Goal: Task Accomplishment & Management: Use online tool/utility

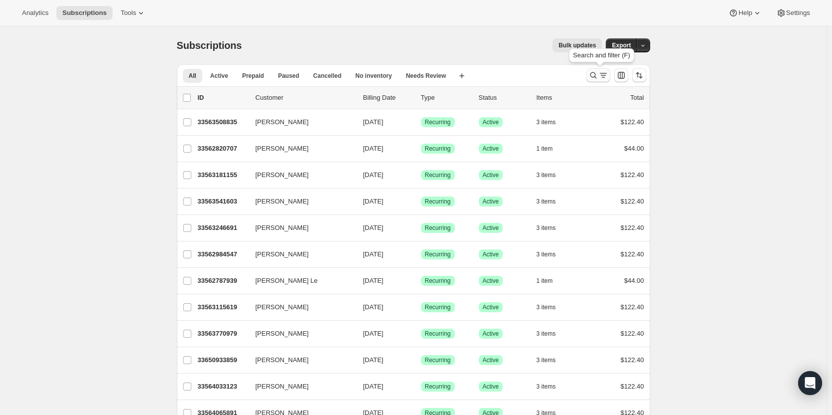
click at [596, 75] on icon "Search and filter results" at bounding box center [594, 75] width 10 height 10
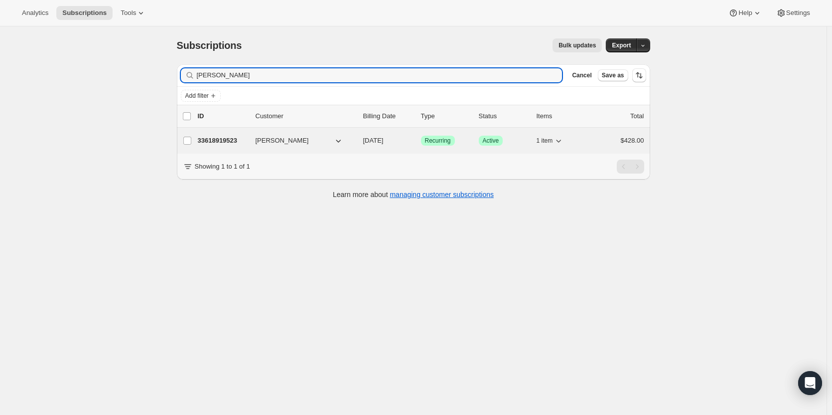
type input "Janet Cast"
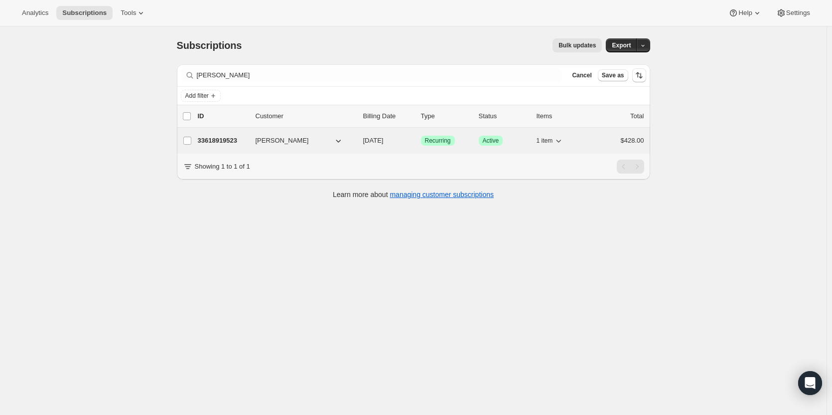
click at [228, 141] on p "33618919523" at bounding box center [223, 141] width 50 height 10
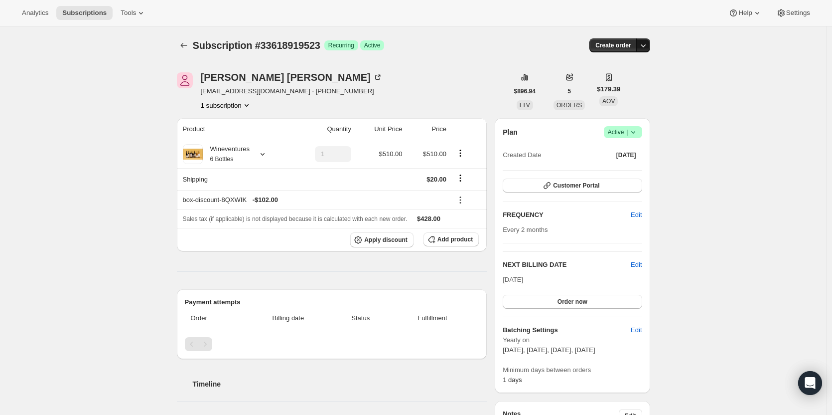
click at [644, 47] on icon "button" at bounding box center [643, 45] width 10 height 10
click at [640, 81] on span "Create custom one-time order" at bounding box center [604, 82] width 86 height 7
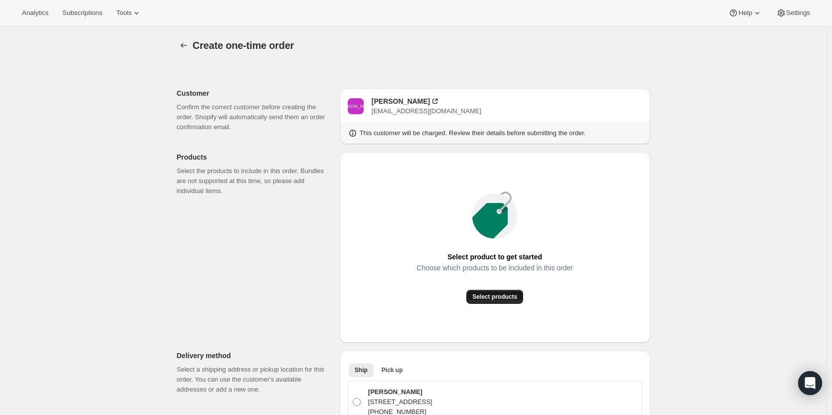
click at [522, 296] on button "Select products" at bounding box center [494, 297] width 57 height 14
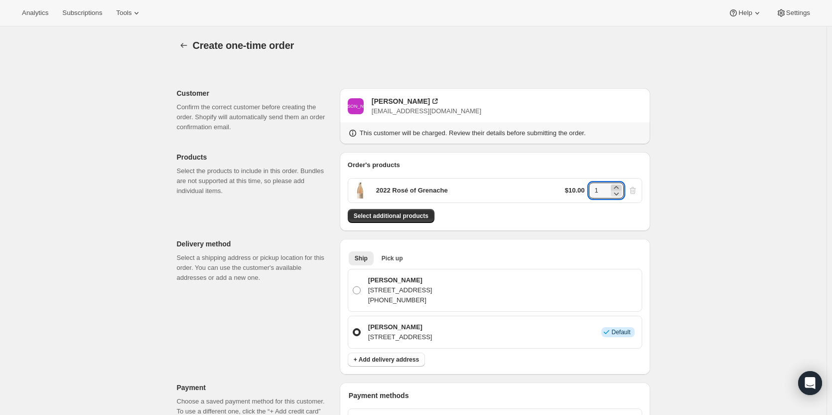
click at [620, 186] on icon at bounding box center [616, 187] width 10 height 10
type input "2"
click at [636, 189] on div "$10.00 2" at bounding box center [601, 190] width 73 height 16
click at [635, 208] on div "Order's products 2022 Rosé of Grenache $10.00 2 Select additional products" at bounding box center [495, 191] width 295 height 63
click at [495, 183] on div "2022 Rosé of Grenache $10.00 2" at bounding box center [495, 190] width 295 height 25
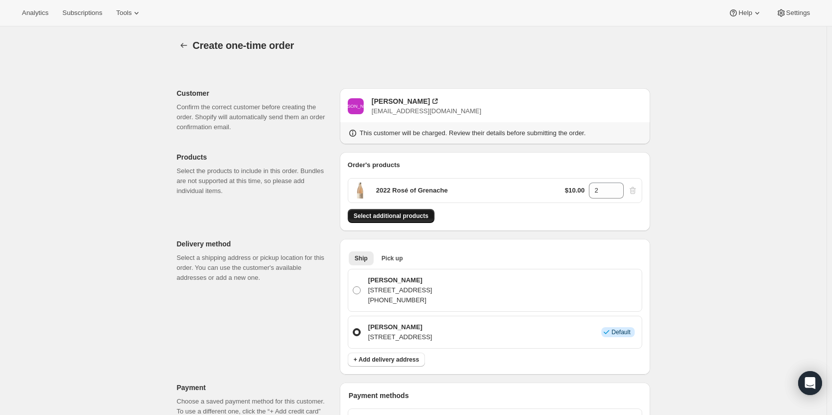
click at [416, 217] on span "Select additional products" at bounding box center [391, 216] width 75 height 8
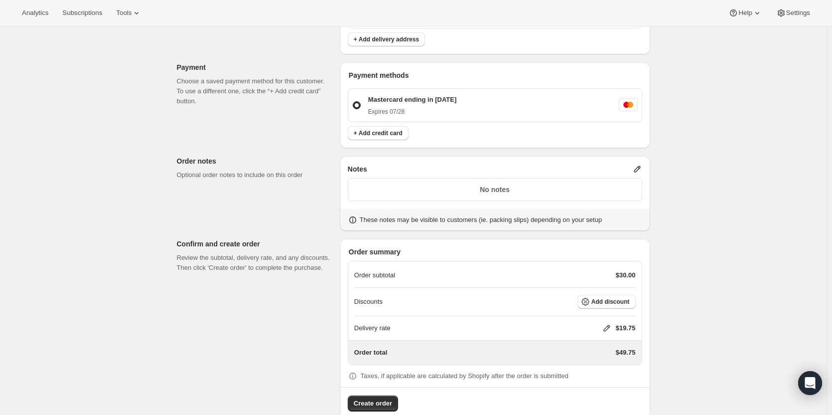
scroll to position [321, 0]
click at [611, 297] on span "Add discount" at bounding box center [611, 301] width 38 height 8
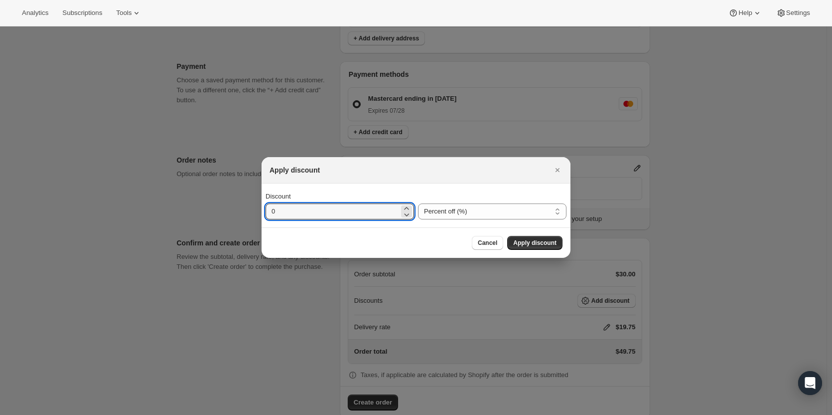
drag, startPoint x: 293, startPoint y: 210, endPoint x: 264, endPoint y: 207, distance: 29.5
click at [264, 207] on div "Discount 0 Percent off (%) Amount off ($) Percent off (%)" at bounding box center [416, 205] width 309 height 44
type input "20"
click at [520, 243] on span "Apply discount" at bounding box center [534, 243] width 43 height 8
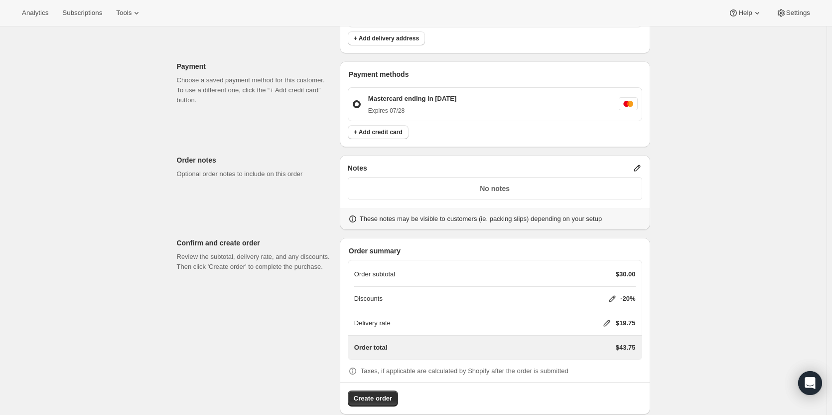
click at [610, 322] on icon at bounding box center [607, 323] width 6 height 6
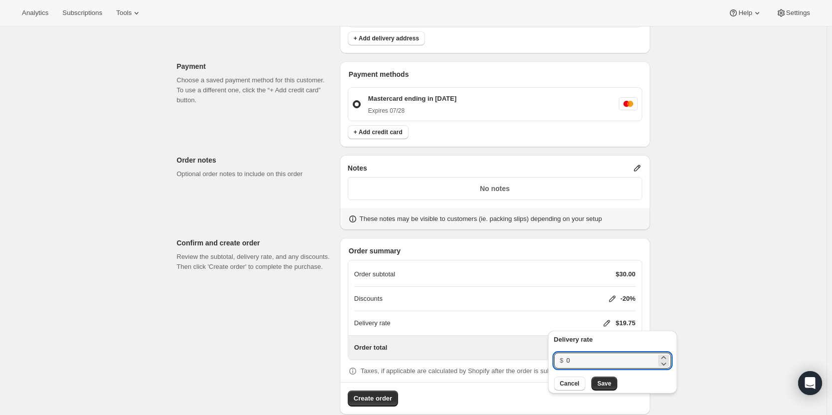
drag, startPoint x: 581, startPoint y: 363, endPoint x: 562, endPoint y: 360, distance: 18.7
click at [562, 360] on div "$ 0" at bounding box center [612, 360] width 117 height 16
type input "20"
click at [601, 380] on span "Save" at bounding box center [605, 383] width 14 height 8
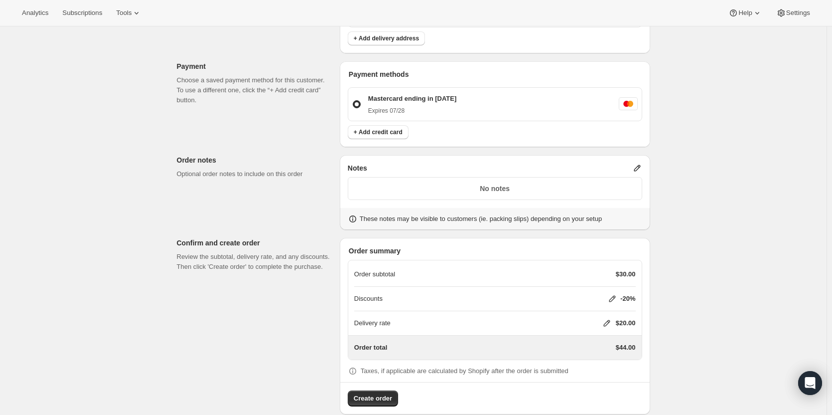
scroll to position [322, 0]
click at [390, 395] on span "Create order" at bounding box center [373, 397] width 38 height 10
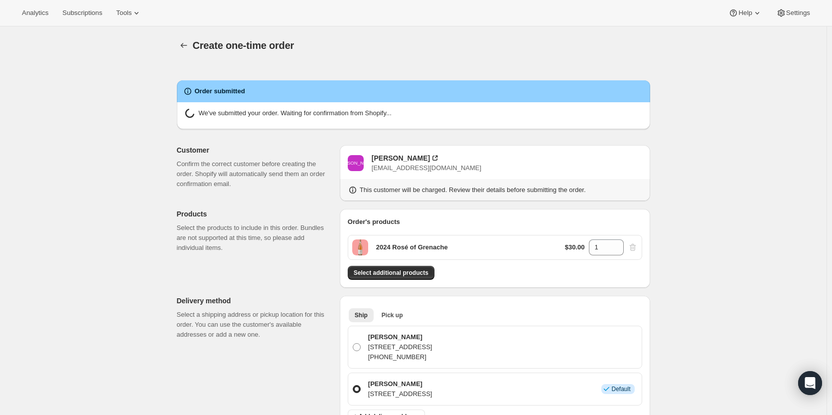
scroll to position [29, 0]
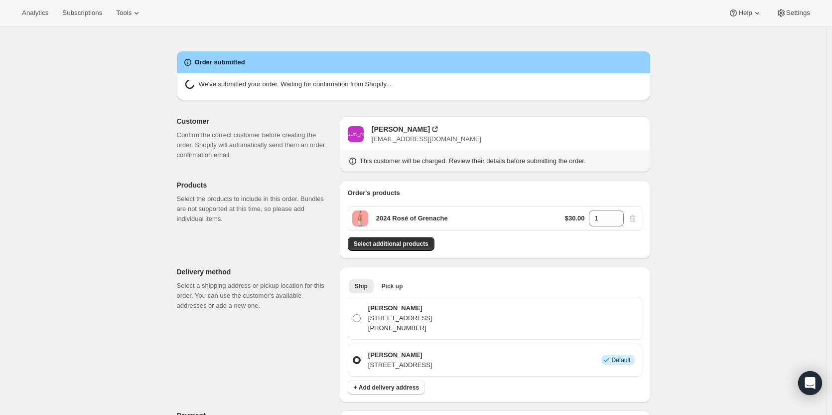
radio input "true"
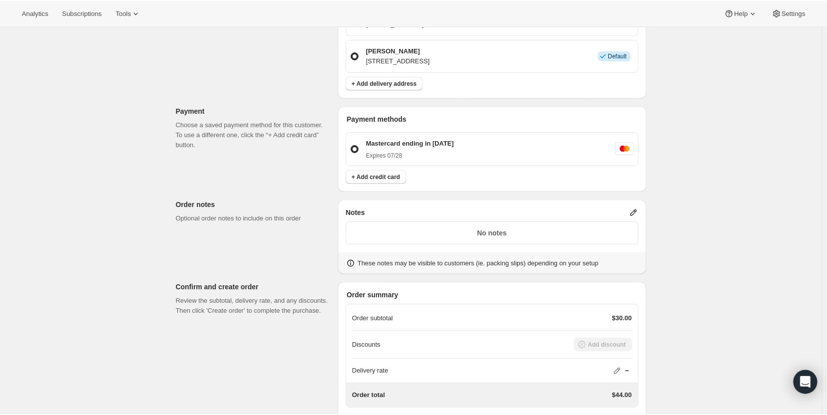
scroll to position [506, 0]
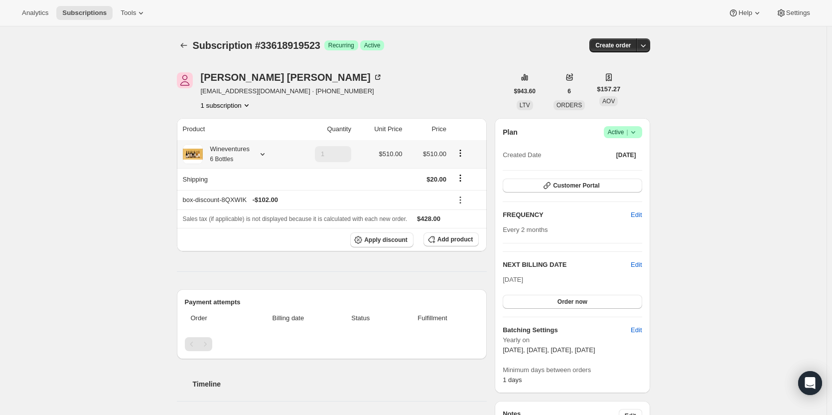
click at [260, 154] on icon at bounding box center [263, 154] width 10 height 10
click at [270, 152] on div "Wineventures 6 Bottles" at bounding box center [235, 154] width 105 height 20
click at [260, 78] on div "Janet Castagnola" at bounding box center [292, 77] width 182 height 10
click at [86, 13] on span "Subscriptions" at bounding box center [84, 13] width 44 height 8
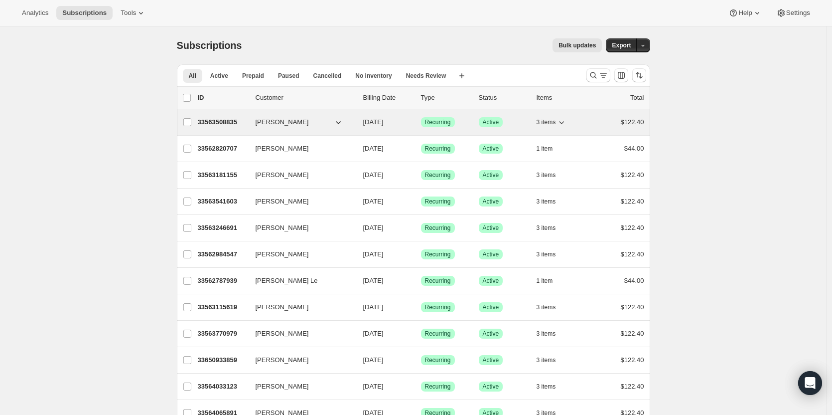
click at [227, 123] on p "33563508835" at bounding box center [223, 122] width 50 height 10
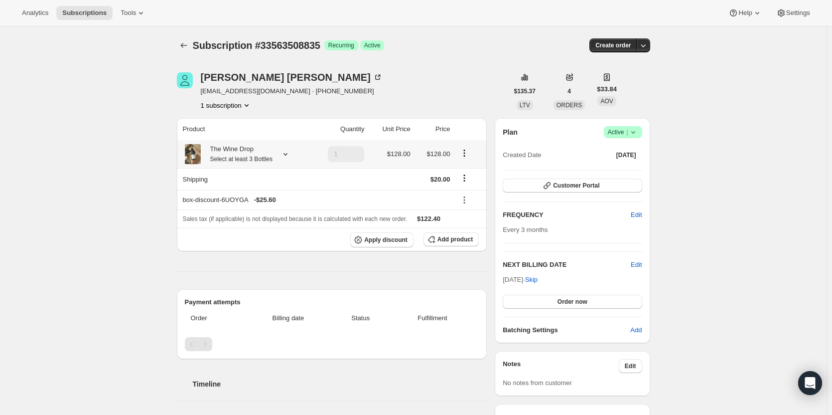
click at [234, 153] on div "The Wine Drop Select at least 3 Bottles" at bounding box center [238, 154] width 70 height 20
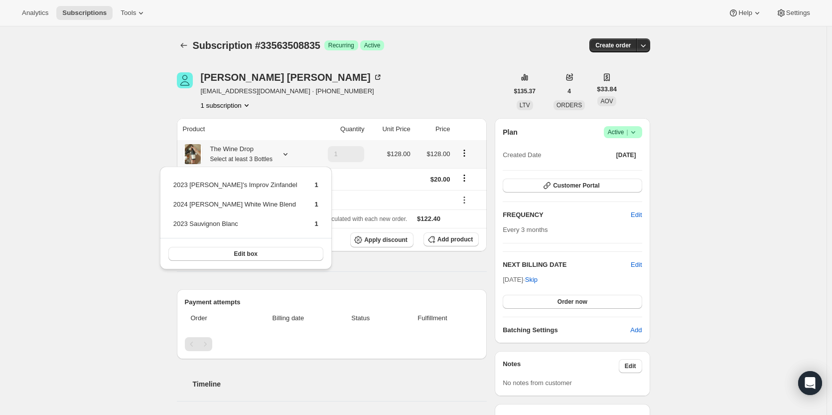
click at [234, 153] on div "The Wine Drop Select at least 3 Bottles" at bounding box center [238, 154] width 70 height 20
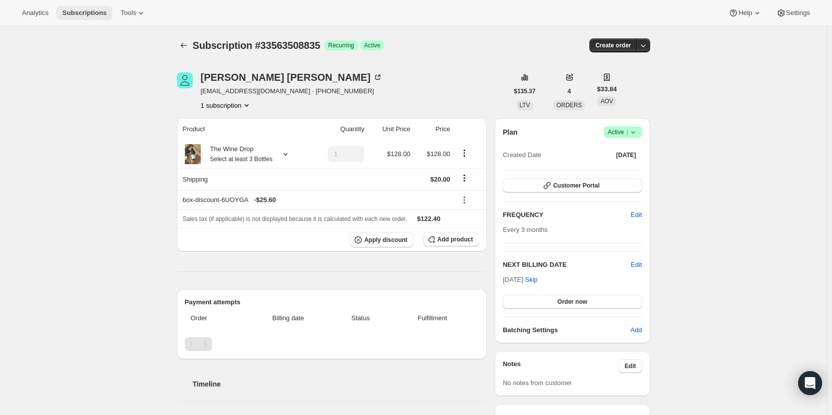
click at [75, 18] on button "Subscriptions" at bounding box center [84, 13] width 56 height 14
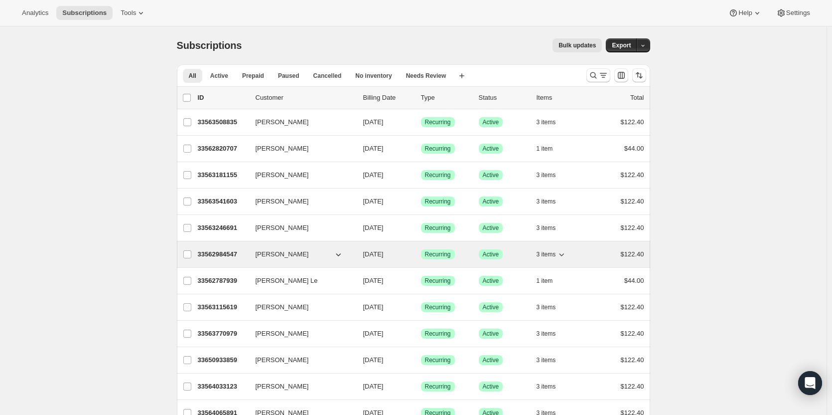
click at [223, 257] on p "33562984547" at bounding box center [223, 254] width 50 height 10
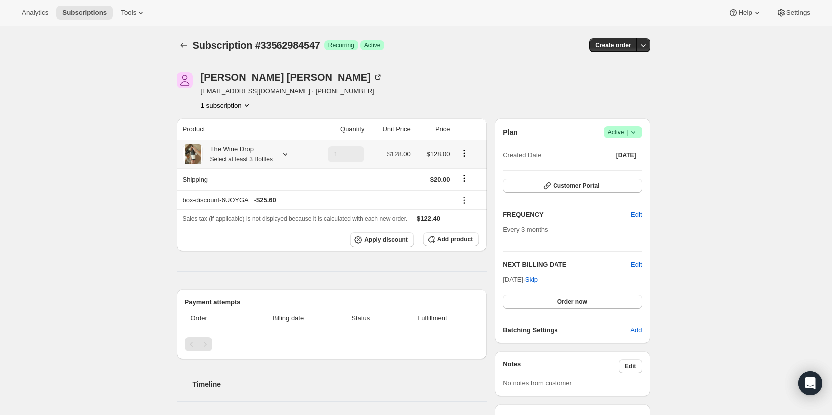
click at [222, 155] on small "Select at least 3 Bottles" at bounding box center [241, 158] width 62 height 7
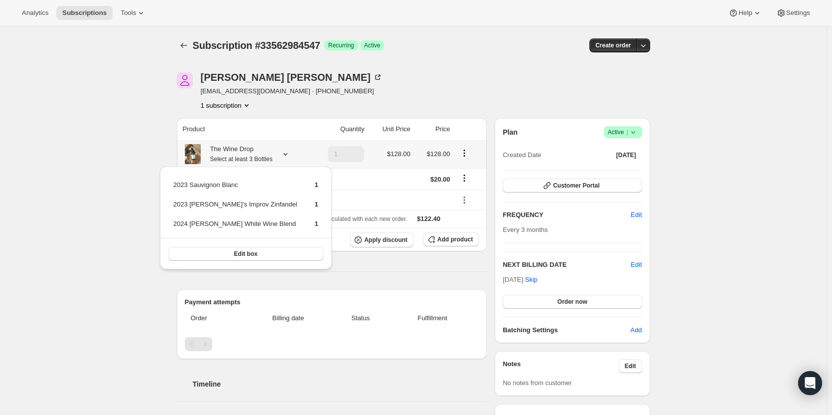
click at [222, 155] on small "Select at least 3 Bottles" at bounding box center [241, 158] width 62 height 7
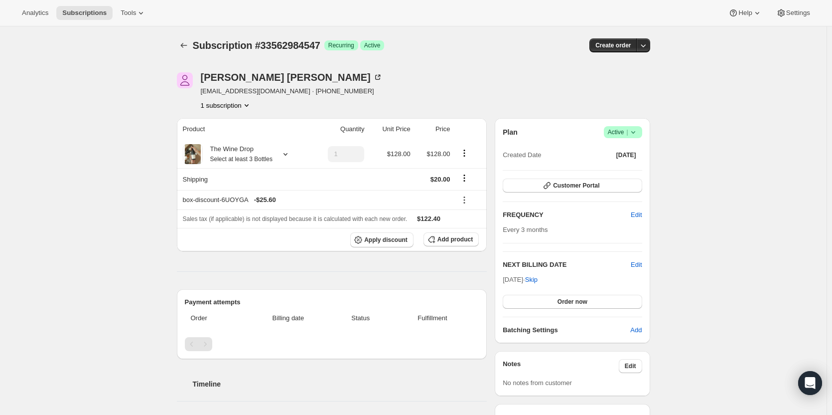
click at [83, 20] on div "Analytics Subscriptions Tools Help Settings" at bounding box center [416, 13] width 832 height 26
click at [86, 13] on span "Subscriptions" at bounding box center [84, 13] width 44 height 8
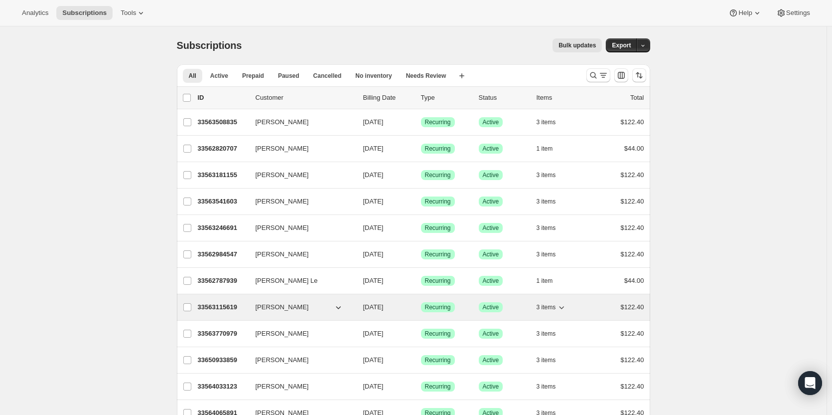
click at [226, 307] on p "33563115619" at bounding box center [223, 307] width 50 height 10
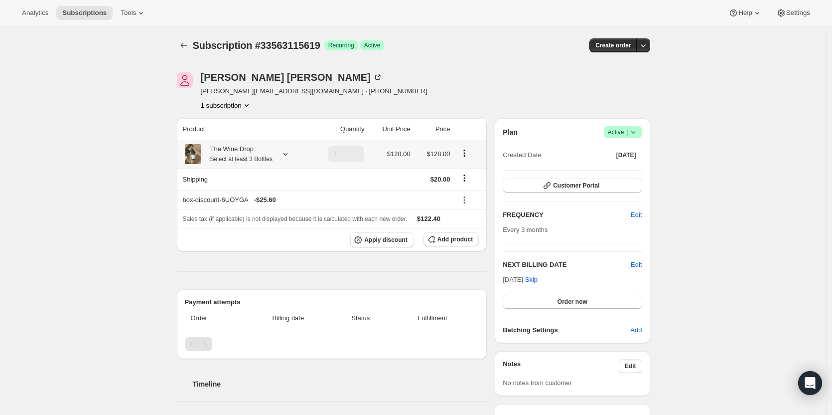
click at [213, 156] on small "Select at least 3 Bottles" at bounding box center [241, 158] width 62 height 7
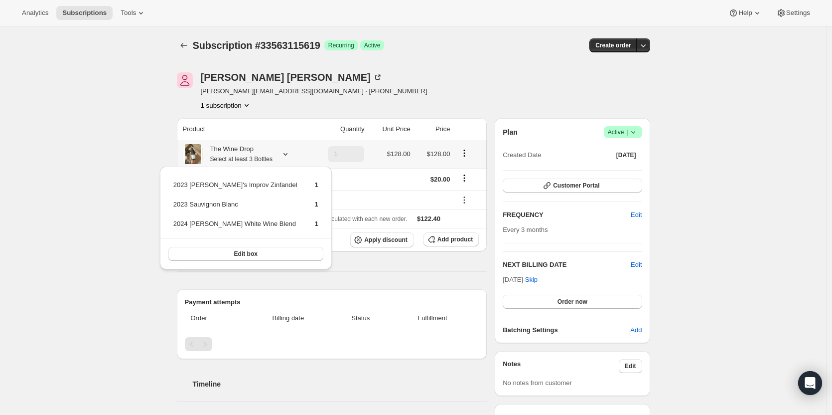
click at [213, 156] on small "Select at least 3 Bottles" at bounding box center [241, 158] width 62 height 7
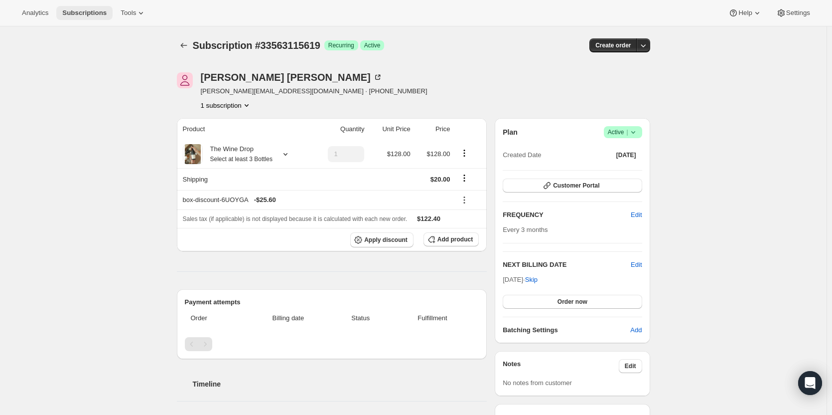
click at [78, 14] on span "Subscriptions" at bounding box center [84, 13] width 44 height 8
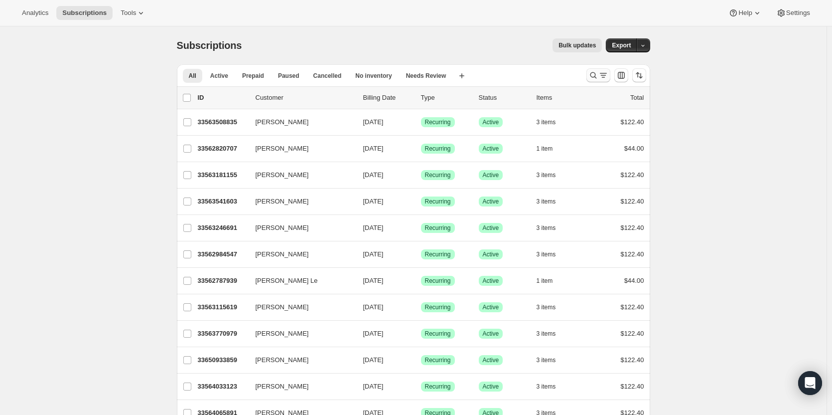
click at [596, 75] on icon "Search and filter results" at bounding box center [594, 75] width 10 height 10
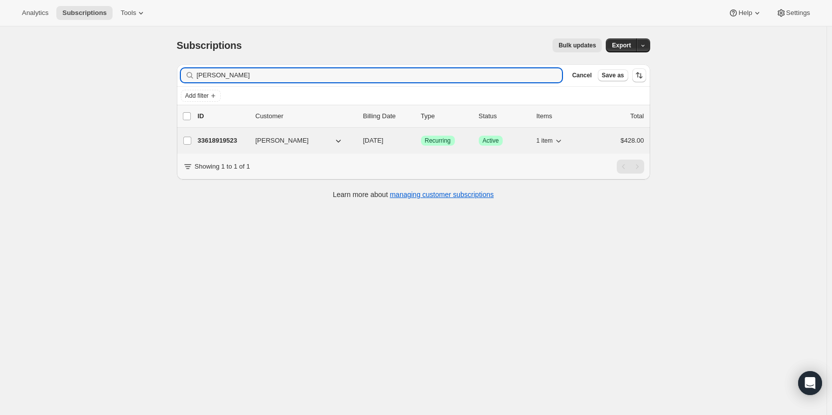
type input "Janet Cast"
click at [224, 140] on p "33618919523" at bounding box center [223, 141] width 50 height 10
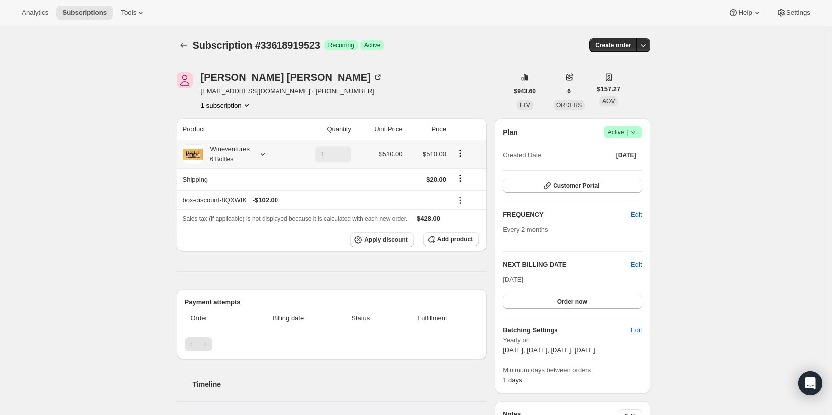
click at [224, 157] on small "6 Bottles" at bounding box center [221, 158] width 23 height 7
click at [66, 17] on button "Subscriptions" at bounding box center [84, 13] width 56 height 14
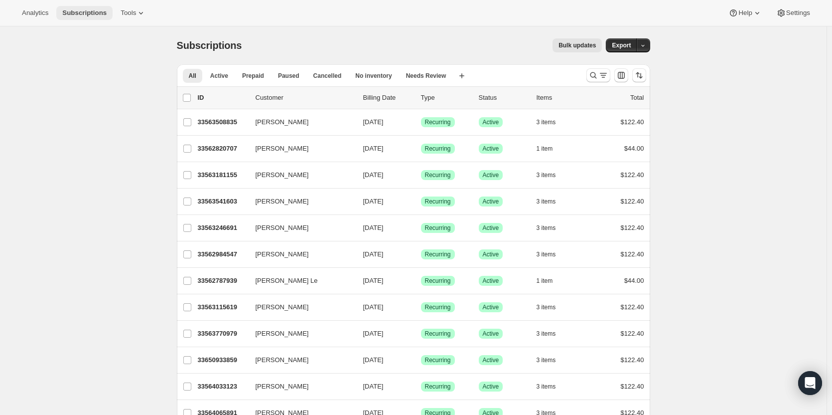
click at [101, 11] on span "Subscriptions" at bounding box center [84, 13] width 44 height 8
click at [85, 10] on span "Subscriptions" at bounding box center [84, 13] width 44 height 8
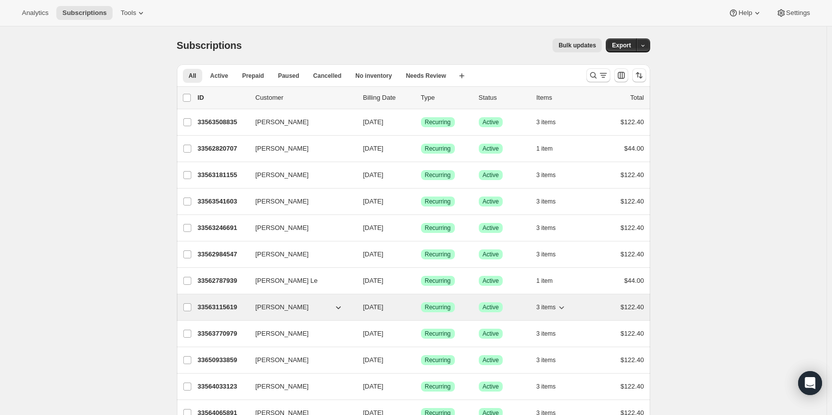
click at [227, 305] on p "33563115619" at bounding box center [223, 307] width 50 height 10
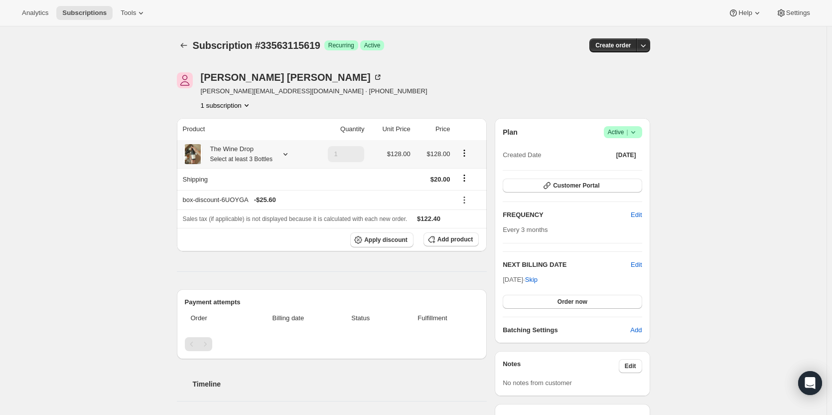
click at [234, 150] on div "The Wine Drop Select at least 3 Bottles" at bounding box center [238, 154] width 70 height 20
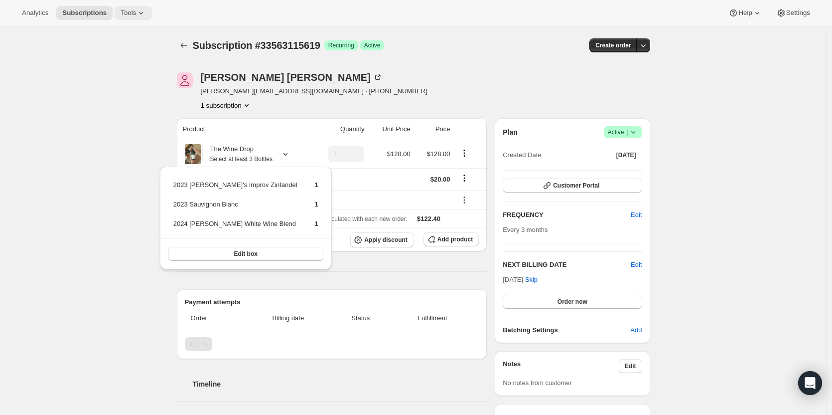
click at [125, 18] on button "Tools" at bounding box center [133, 13] width 37 height 14
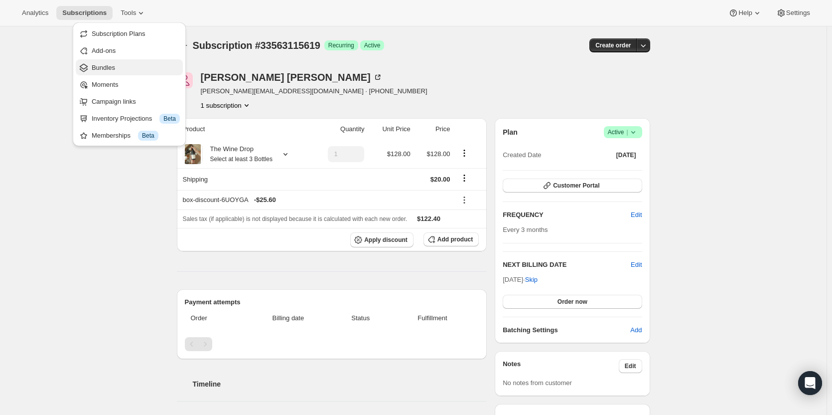
click at [124, 63] on span "Bundles" at bounding box center [136, 68] width 88 height 10
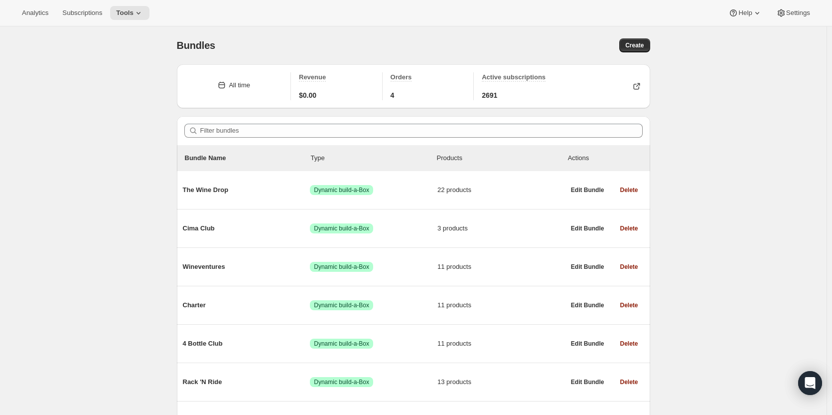
click at [265, 138] on div "Filter bundles" at bounding box center [413, 130] width 473 height 29
click at [121, 14] on span "Tools" at bounding box center [124, 13] width 17 height 8
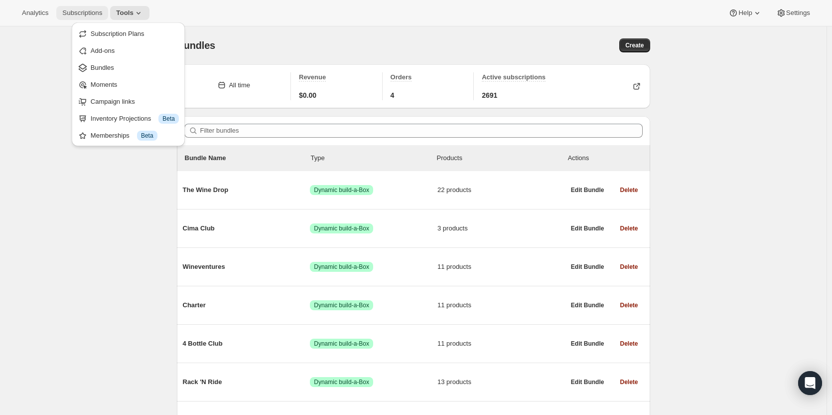
click at [86, 11] on span "Subscriptions" at bounding box center [82, 13] width 40 height 8
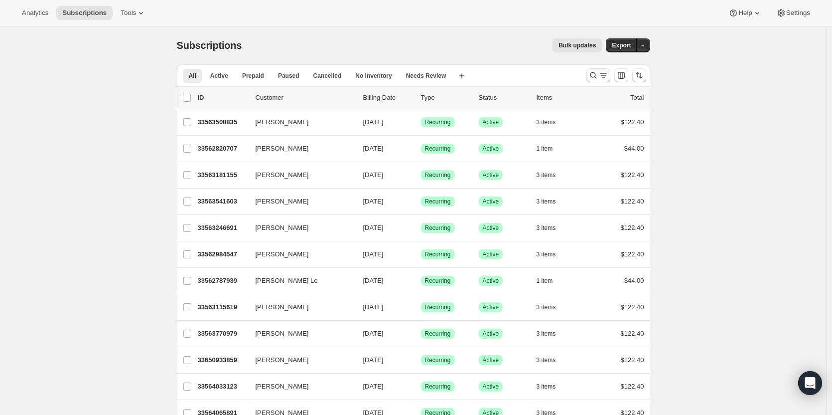
click at [595, 76] on icon "Search and filter results" at bounding box center [594, 75] width 10 height 10
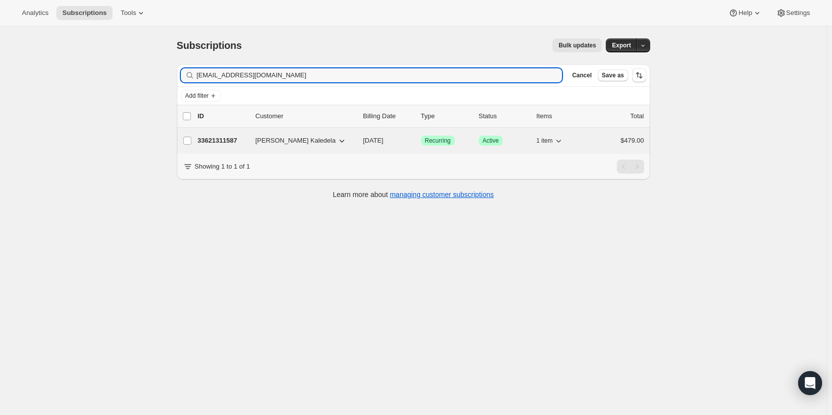
type input "marge415@gmail.com"
click at [220, 141] on p "33621311587" at bounding box center [223, 141] width 50 height 10
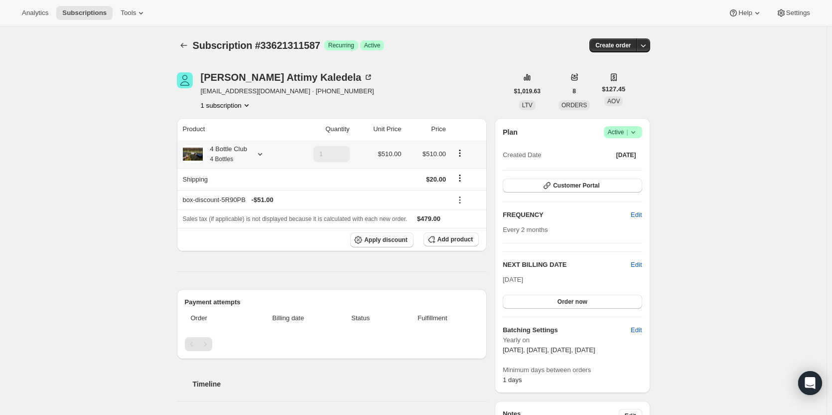
click at [225, 157] on small "4 Bottles" at bounding box center [221, 158] width 23 height 7
click at [225, 155] on small "4 Bottles" at bounding box center [221, 158] width 23 height 7
click at [126, 15] on span "Tools" at bounding box center [128, 13] width 15 height 8
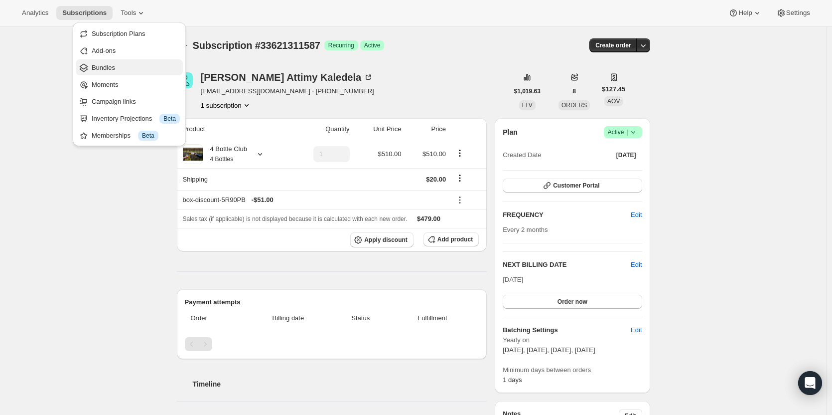
click at [139, 63] on span "Bundles" at bounding box center [136, 68] width 88 height 10
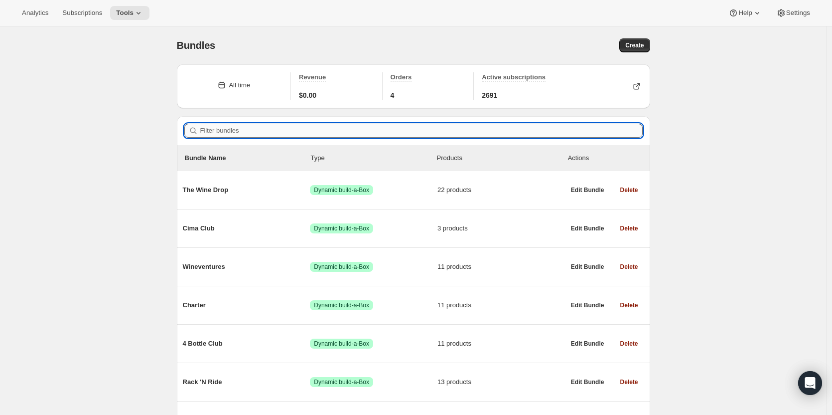
click at [296, 135] on input "Filter bundles" at bounding box center [421, 131] width 443 height 14
click at [79, 13] on span "Subscriptions" at bounding box center [82, 13] width 40 height 8
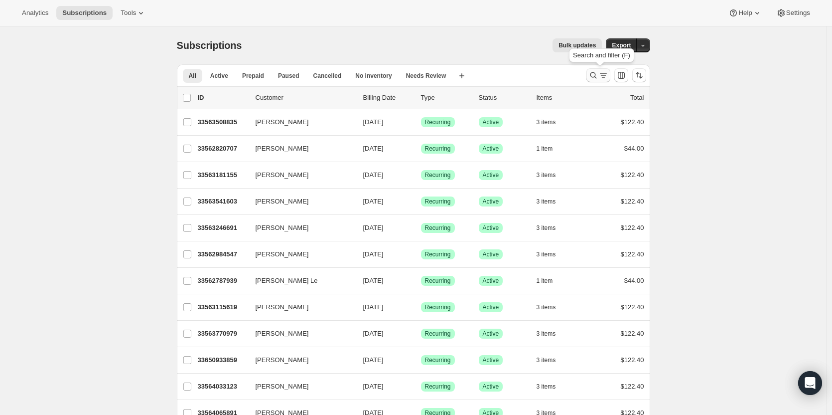
click at [596, 75] on icon "Search and filter results" at bounding box center [594, 75] width 10 height 10
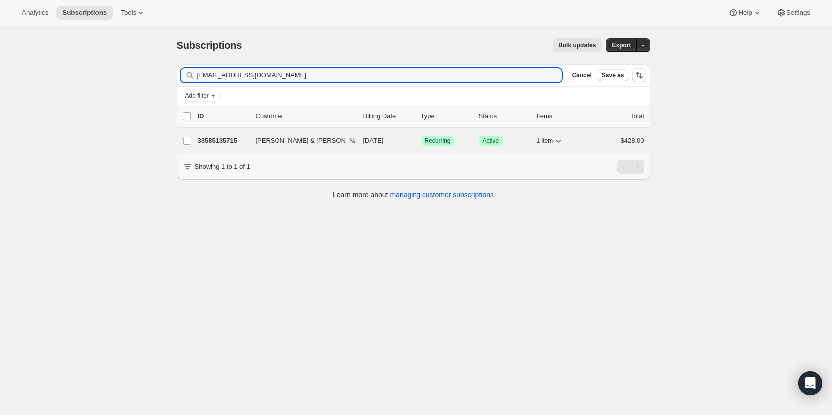
type input "teacozy@pacbell.net"
click at [220, 144] on p "33585135715" at bounding box center [223, 141] width 50 height 10
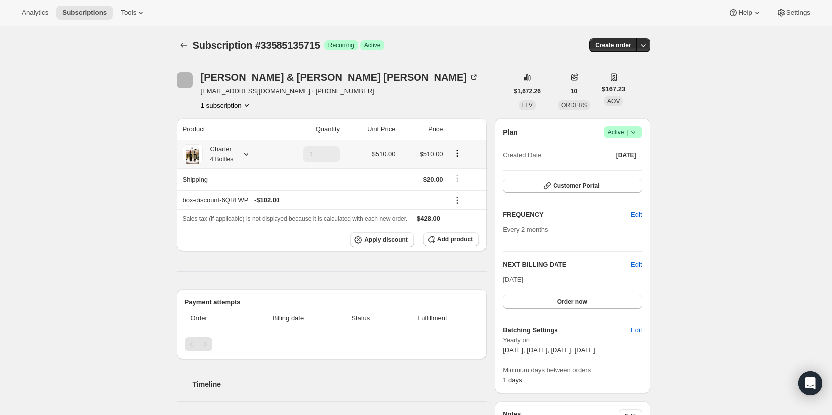
click at [227, 158] on small "4 Bottles" at bounding box center [221, 158] width 23 height 7
click at [227, 157] on small "4 Bottles" at bounding box center [221, 158] width 23 height 7
click at [121, 16] on span "Tools" at bounding box center [128, 13] width 15 height 8
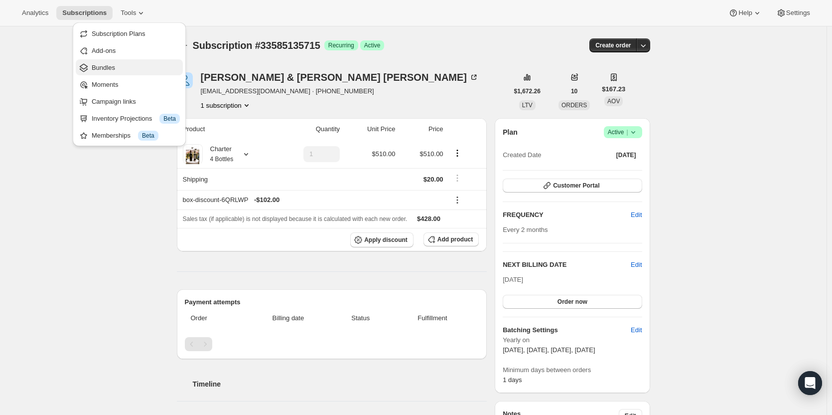
click at [123, 62] on button "Bundles" at bounding box center [129, 67] width 107 height 16
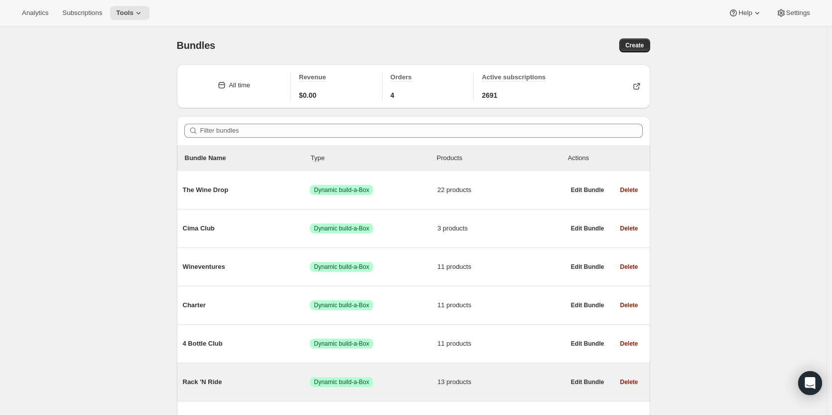
click at [257, 371] on div "Rack 'N Ride Success Dynamic build-a-Box 13 products" at bounding box center [374, 382] width 382 height 26
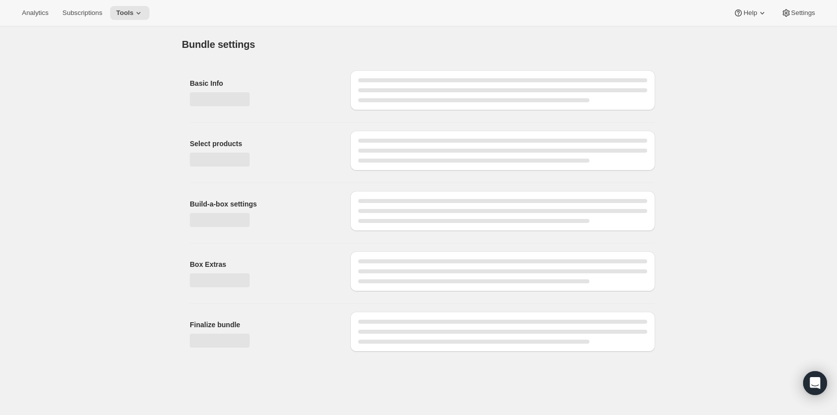
type input "Rack 'N Ride"
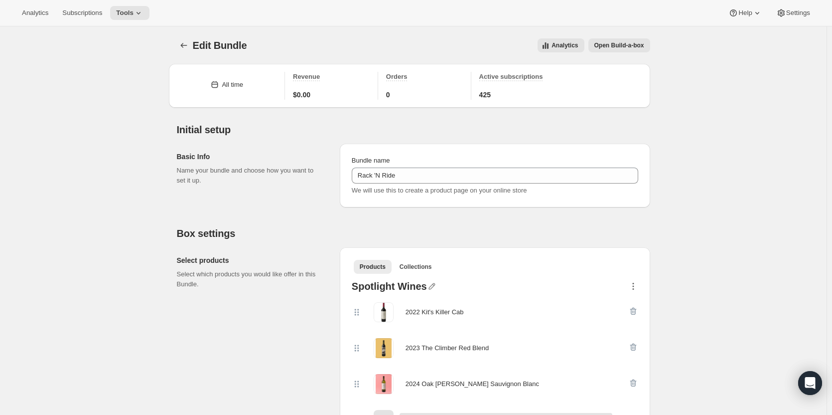
click at [638, 286] on icon "button" at bounding box center [633, 286] width 10 height 10
click at [630, 272] on ul "Products Collections More views" at bounding box center [495, 266] width 287 height 14
click at [78, 15] on span "Subscriptions" at bounding box center [82, 13] width 40 height 8
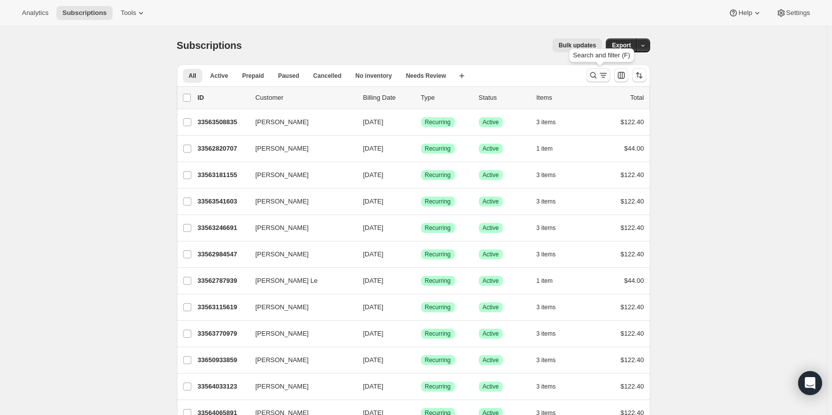
click at [597, 79] on icon "Search and filter results" at bounding box center [594, 75] width 10 height 10
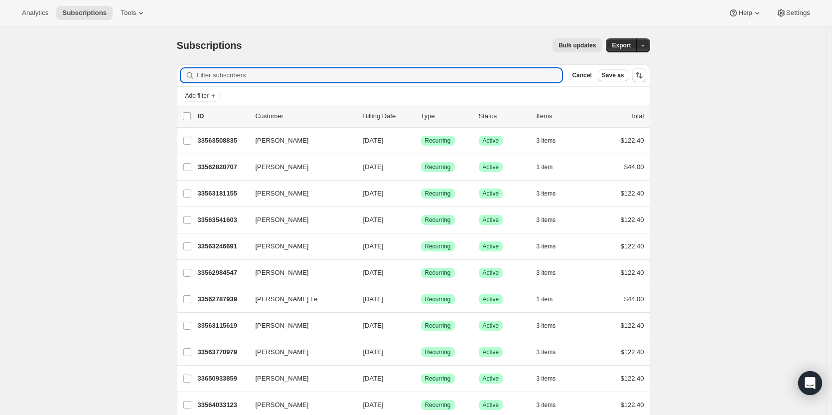
paste input "ianbf@mac.com"
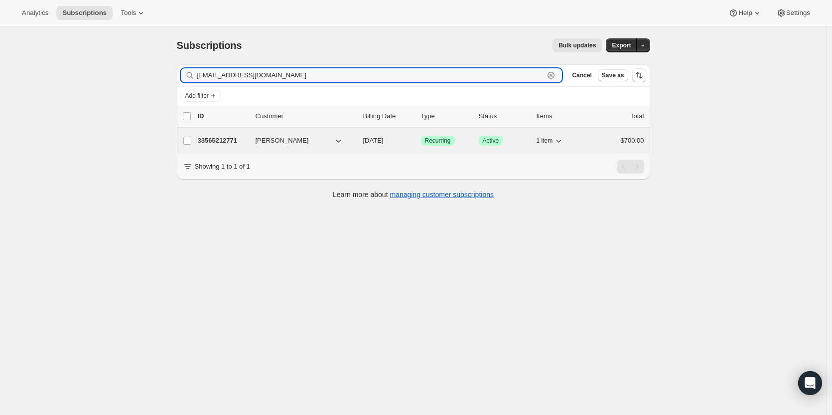
type input "ianbf@mac.com"
click at [223, 138] on p "33565212771" at bounding box center [223, 141] width 50 height 10
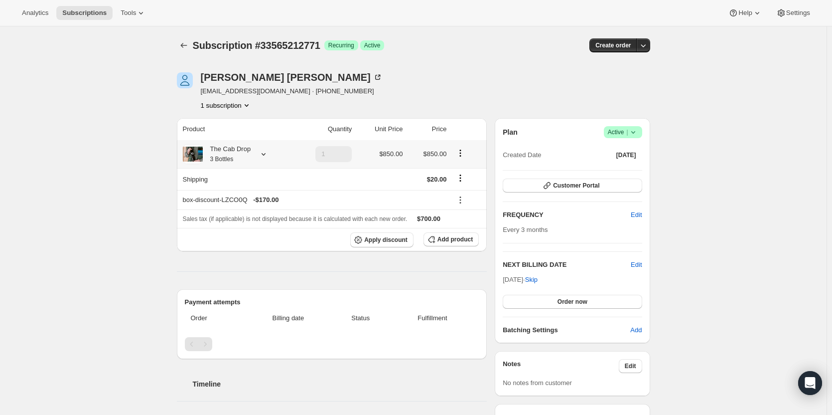
click at [226, 151] on div "The Cab Drop 3 Bottles" at bounding box center [227, 154] width 48 height 20
click at [97, 12] on span "Subscriptions" at bounding box center [84, 13] width 44 height 8
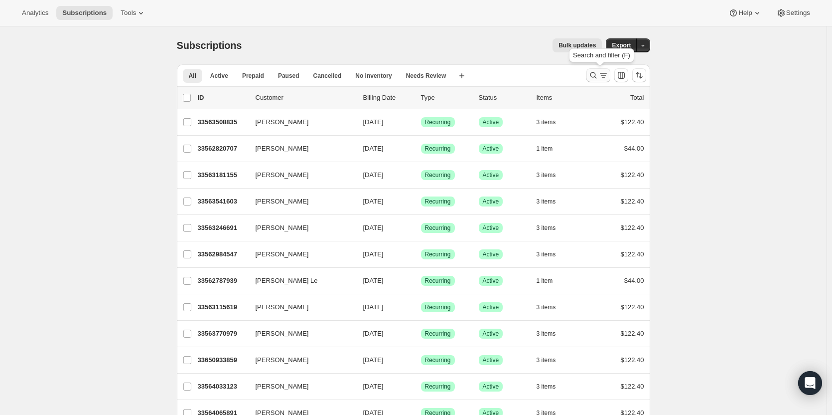
click at [594, 77] on icon "Search and filter results" at bounding box center [594, 75] width 10 height 10
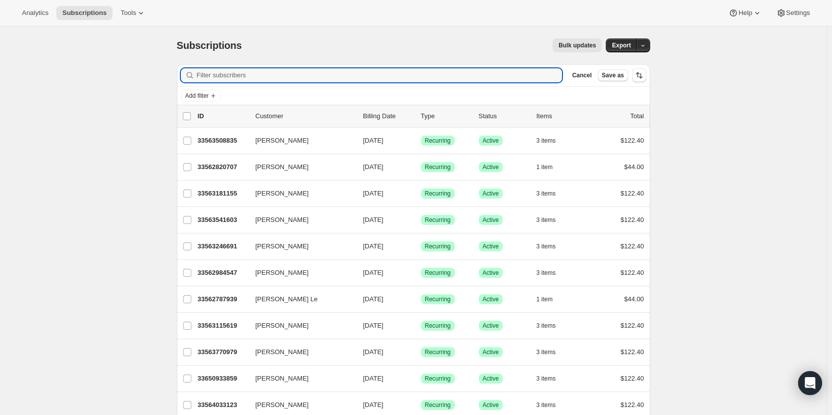
paste input "elisaballa@aol.com"
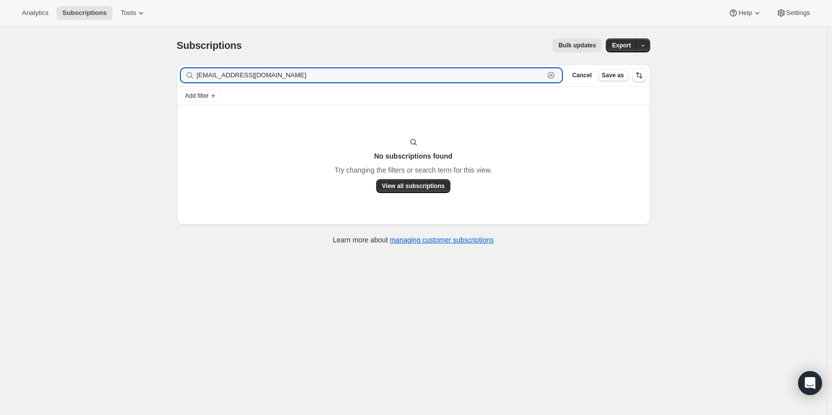
type input "elisaballa@aol.com"
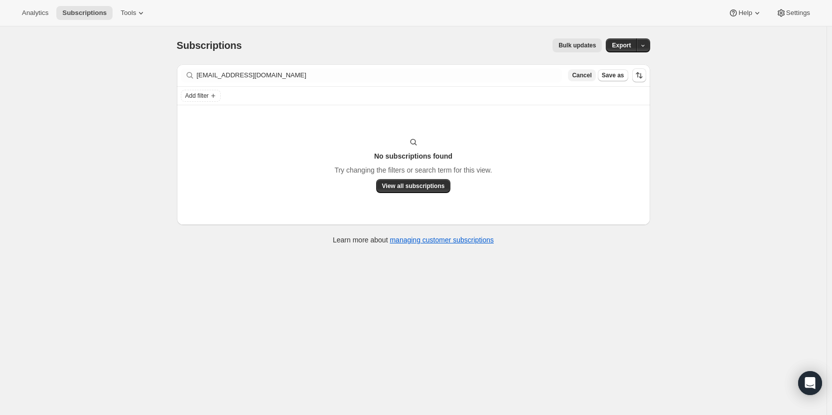
click at [592, 75] on span "Cancel" at bounding box center [581, 75] width 19 height 8
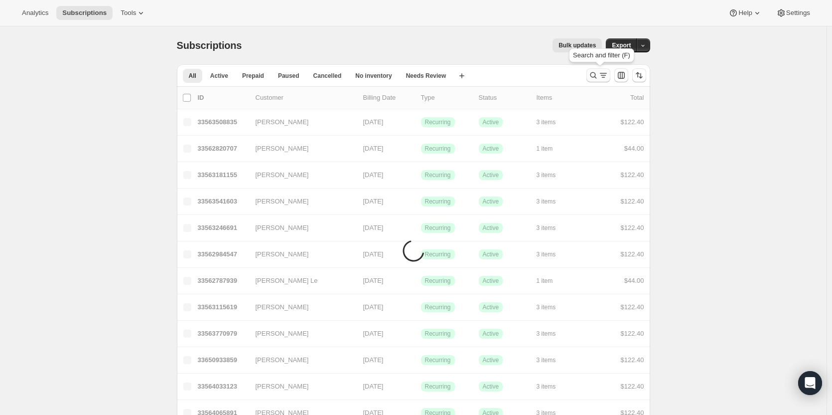
click at [592, 77] on icon "Search and filter results" at bounding box center [594, 75] width 10 height 10
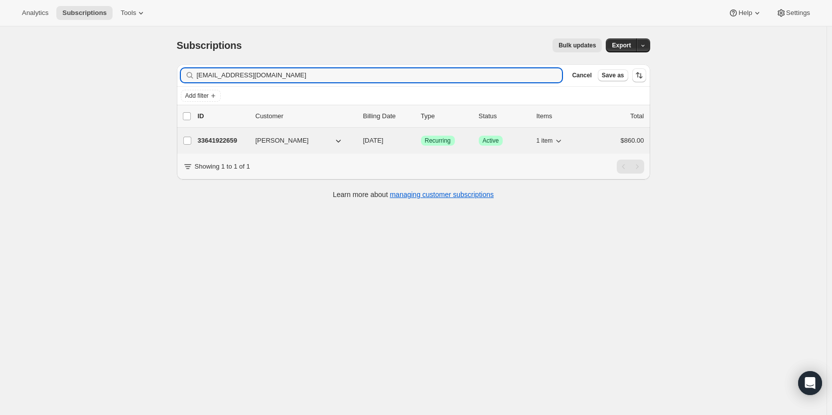
type input "rdbgolfer@msn.com"
click at [230, 143] on p "33641922659" at bounding box center [223, 141] width 50 height 10
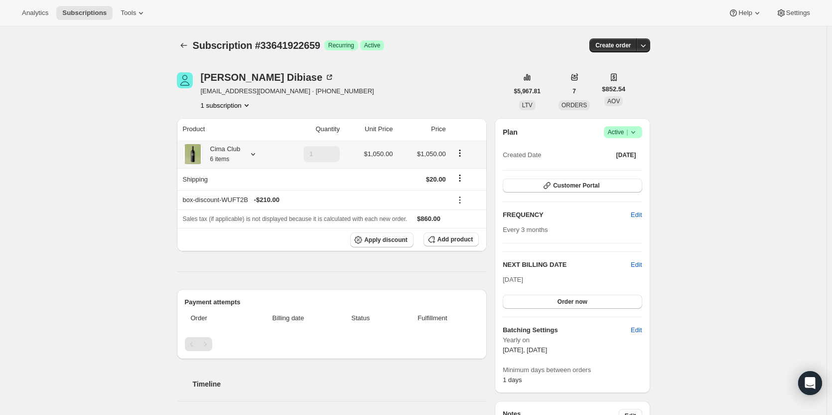
click at [232, 156] on div "Cima Club 6 items" at bounding box center [222, 154] width 38 height 20
click at [335, 188] on td at bounding box center [310, 179] width 65 height 22
click at [85, 9] on span "Subscriptions" at bounding box center [84, 13] width 44 height 8
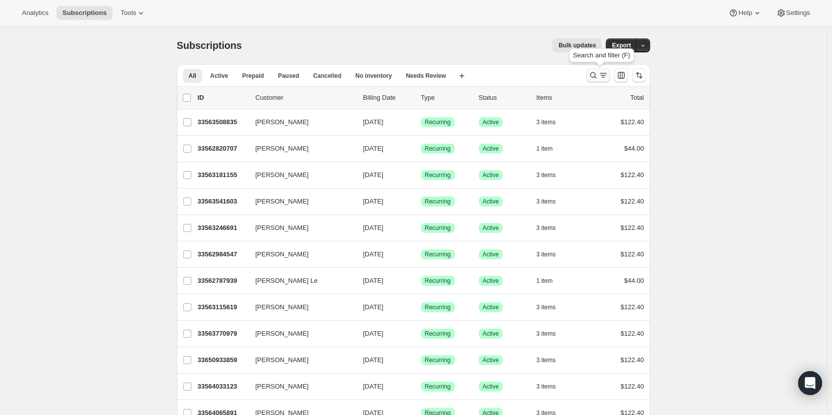
click at [596, 75] on icon "Search and filter results" at bounding box center [594, 75] width 10 height 10
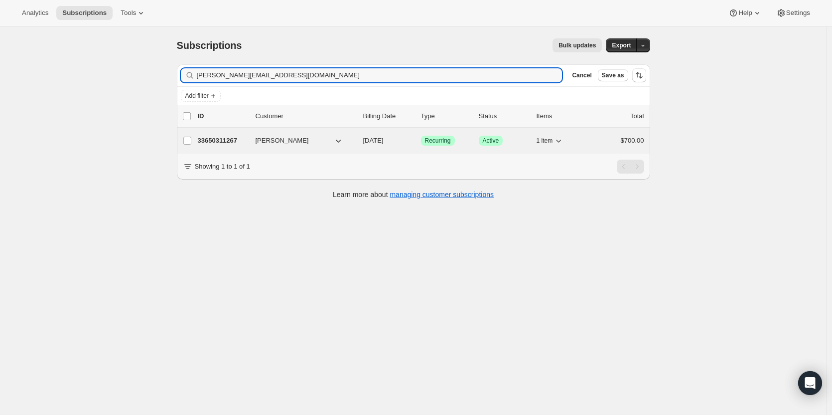
type input "michelle@pcsusa.net"
click at [204, 142] on p "33650311267" at bounding box center [223, 141] width 50 height 10
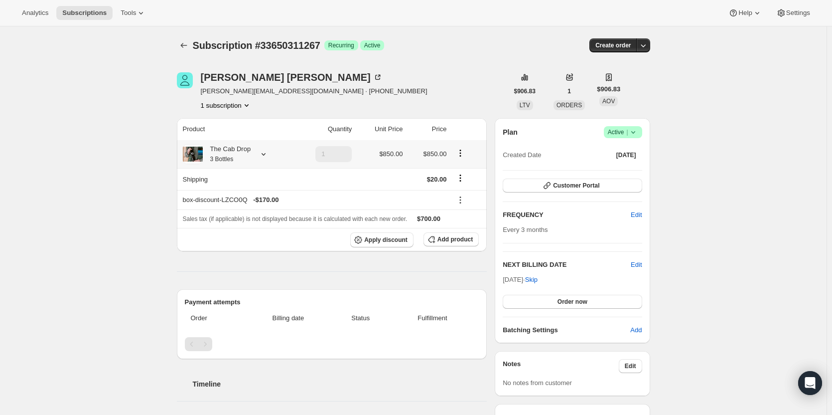
click at [221, 162] on small "3 Bottles" at bounding box center [221, 158] width 23 height 7
click at [121, 15] on span "Tools" at bounding box center [128, 13] width 15 height 8
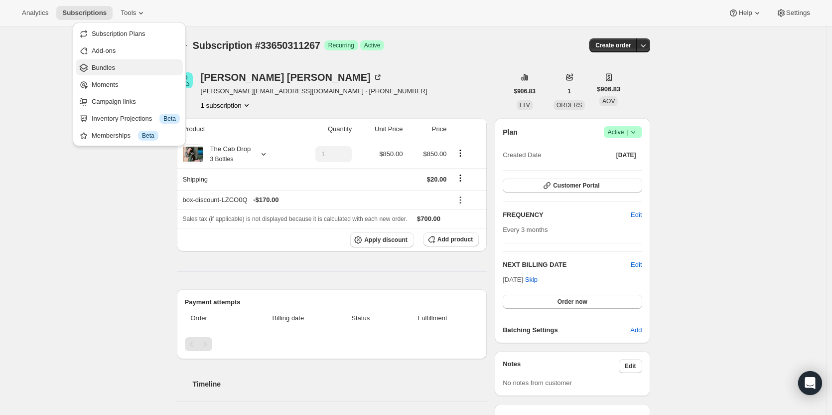
click at [127, 68] on span "Bundles" at bounding box center [136, 68] width 88 height 10
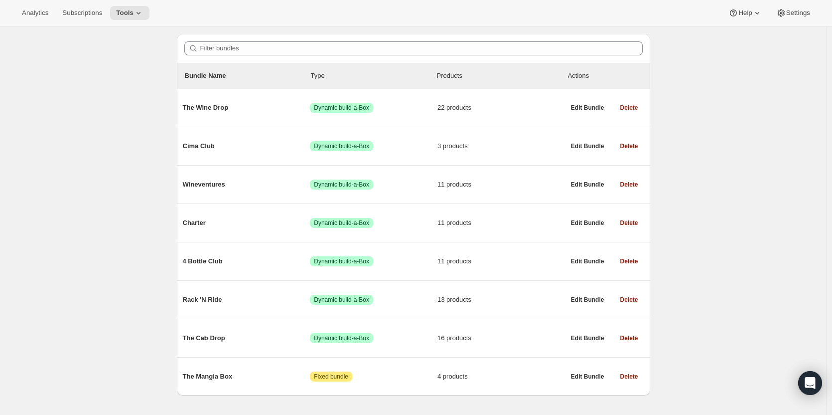
scroll to position [101, 0]
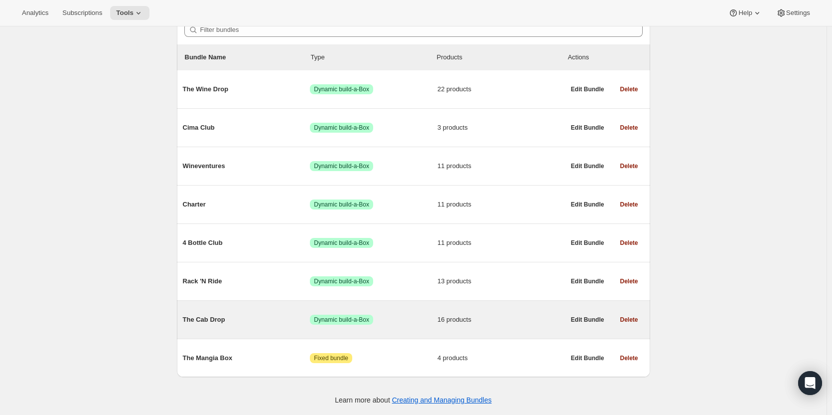
click at [476, 314] on span "16 products" at bounding box center [502, 319] width 128 height 10
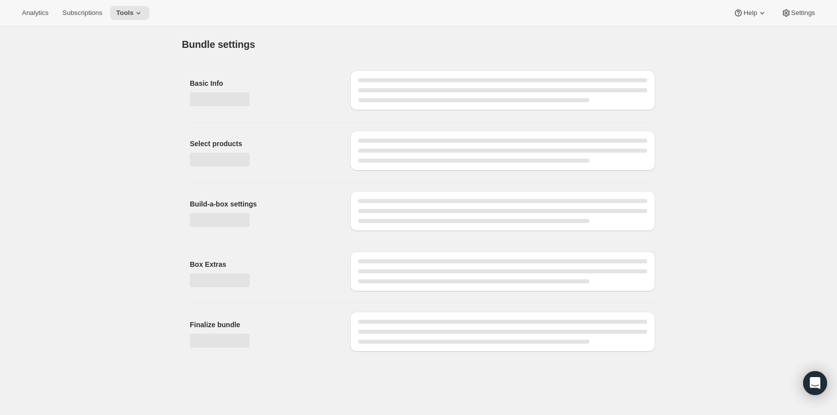
type input "The Cab Drop"
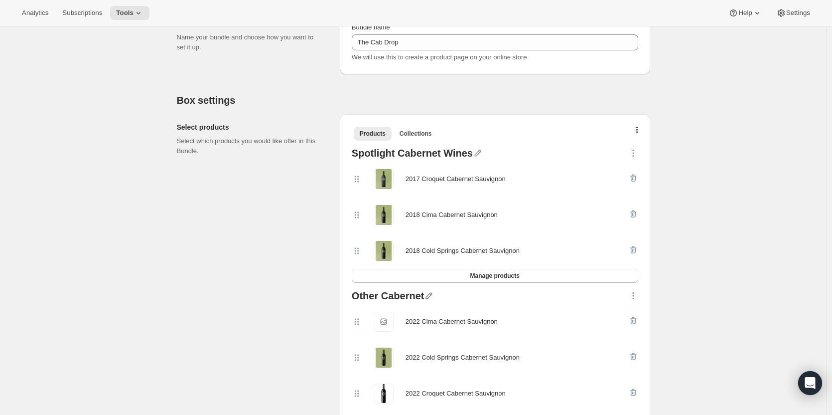
scroll to position [202, 0]
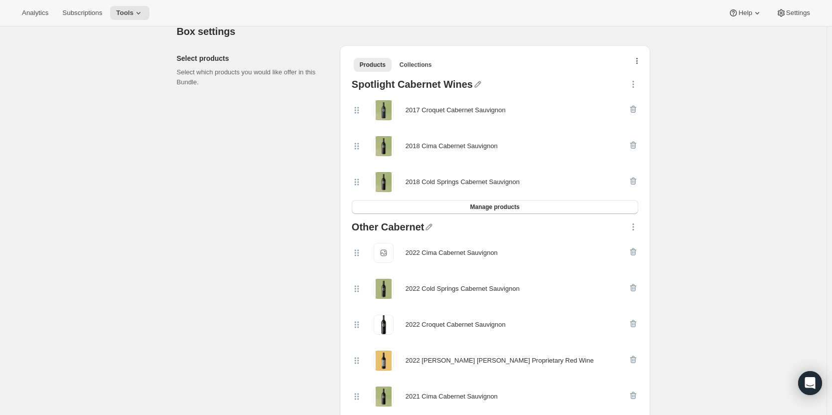
click at [638, 63] on icon "button" at bounding box center [637, 62] width 2 height 8
click at [643, 82] on span "Bulk Autoswap for existing subscribers" at bounding box center [640, 81] width 111 height 7
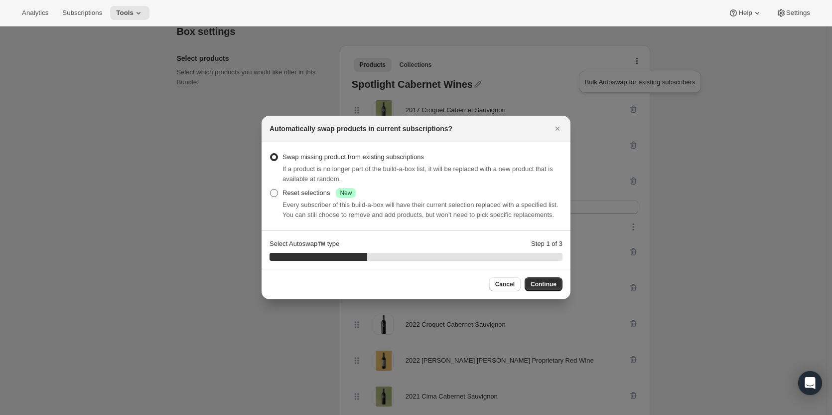
click at [276, 198] on label "Reset selections Success New" at bounding box center [313, 193] width 86 height 14
click at [271, 189] on input "Reset selections Success New" at bounding box center [270, 189] width 0 height 0
radio input "true"
click at [539, 284] on span "Continue" at bounding box center [544, 284] width 26 height 8
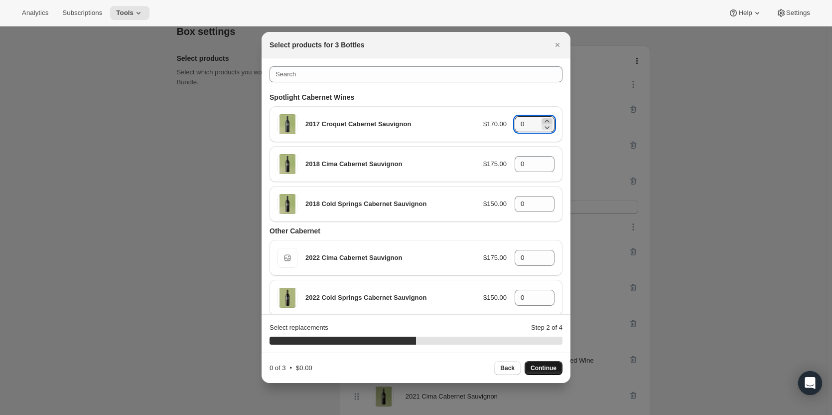
click at [542, 121] on icon ":r4tv:" at bounding box center [547, 121] width 10 height 10
type input "1"
click at [545, 160] on icon ":r4tv:" at bounding box center [547, 161] width 10 height 10
type input "1"
click at [542, 198] on icon ":r4tv:" at bounding box center [547, 201] width 10 height 10
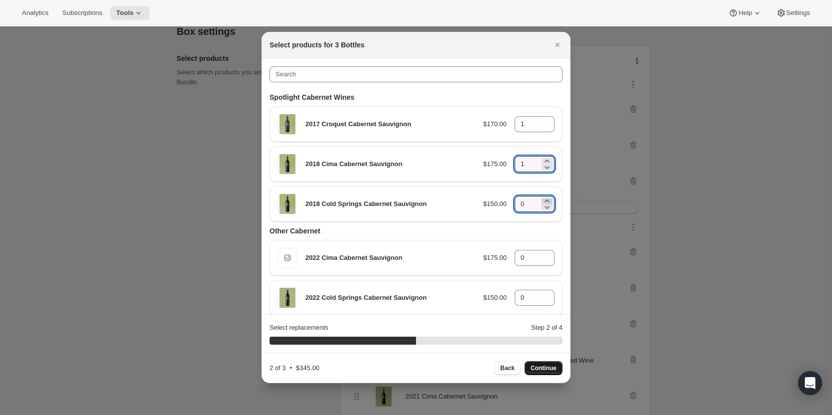
type input "1"
click at [550, 368] on span "Continue" at bounding box center [544, 368] width 26 height 8
type input "0"
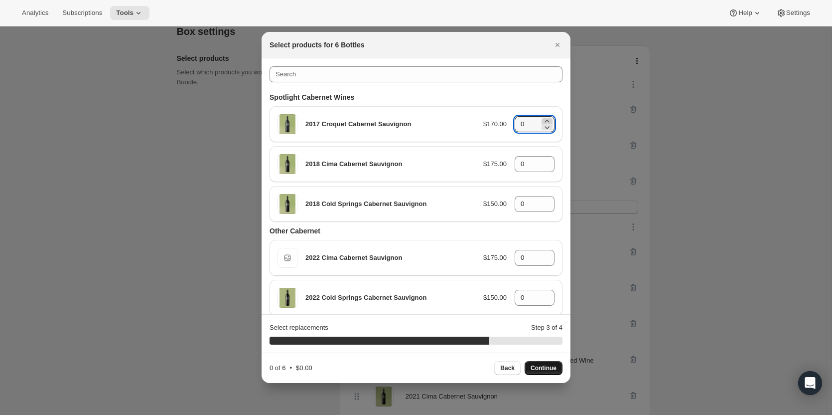
click at [542, 120] on icon ":r4tv:" at bounding box center [547, 121] width 10 height 10
type input "2"
click at [545, 161] on icon ":r4tv:" at bounding box center [547, 160] width 4 height 2
click at [542, 162] on div ":r4tv:" at bounding box center [547, 164] width 11 height 12
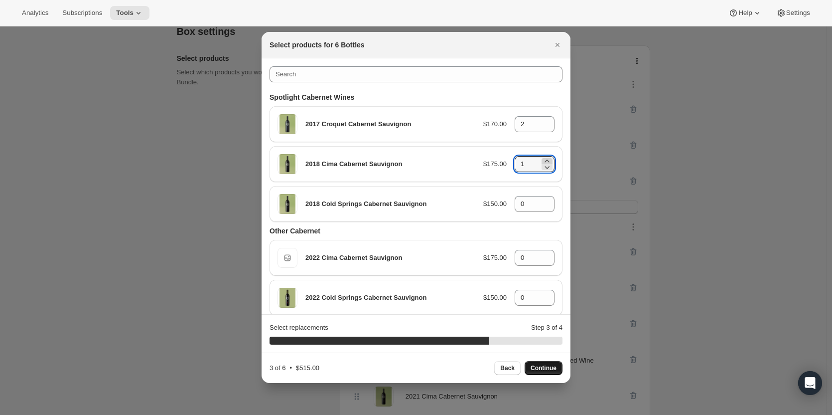
click at [545, 160] on icon ":r4tv:" at bounding box center [547, 160] width 4 height 2
type input "2"
click at [542, 201] on icon ":r4tv:" at bounding box center [547, 201] width 10 height 10
type input "2"
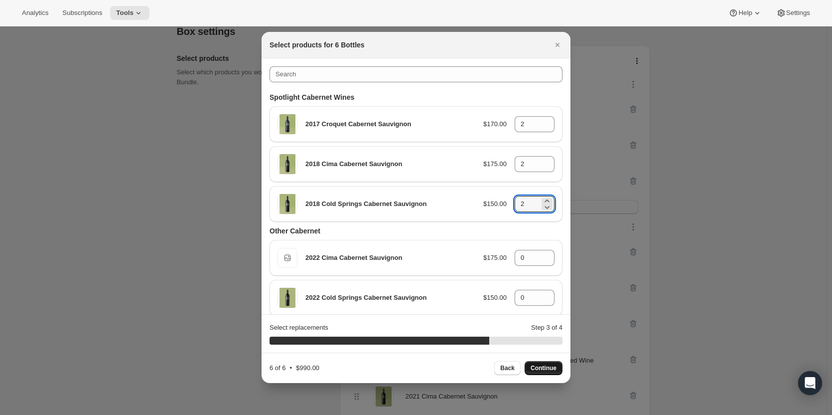
click at [556, 366] on span "Continue" at bounding box center [544, 368] width 26 height 8
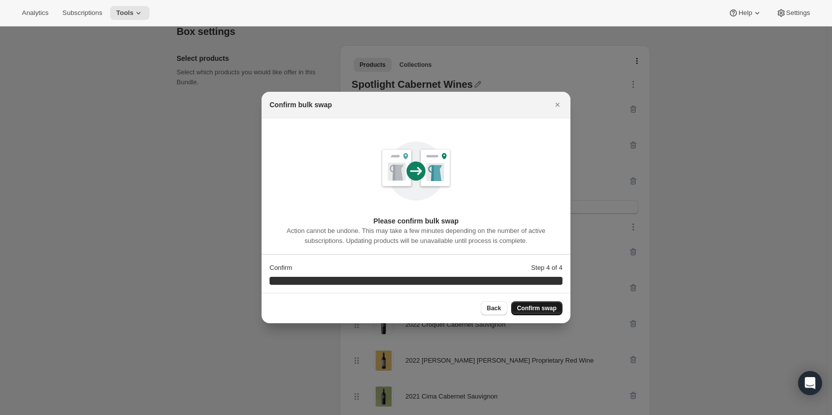
click at [537, 307] on span "Confirm swap" at bounding box center [536, 308] width 39 height 8
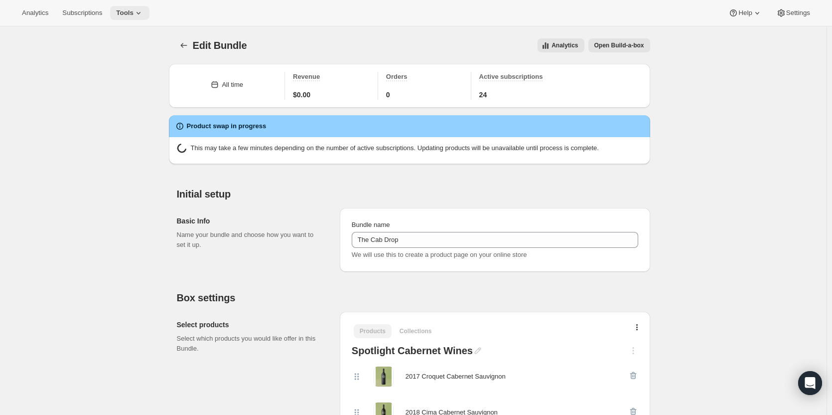
click at [125, 15] on span "Tools" at bounding box center [124, 13] width 17 height 8
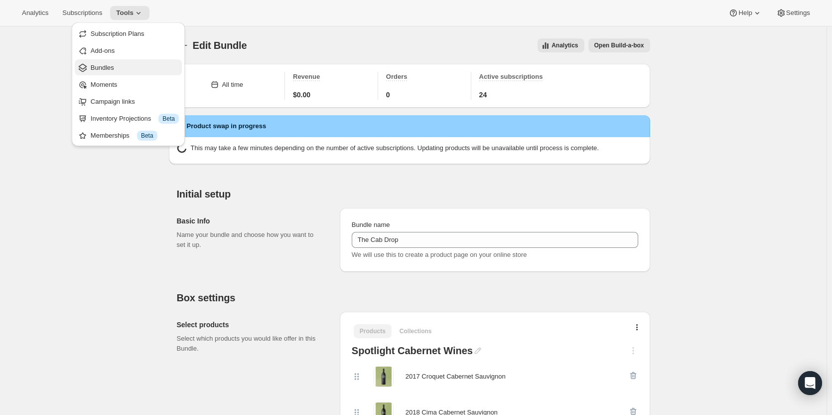
click at [116, 68] on span "Bundles" at bounding box center [135, 68] width 88 height 10
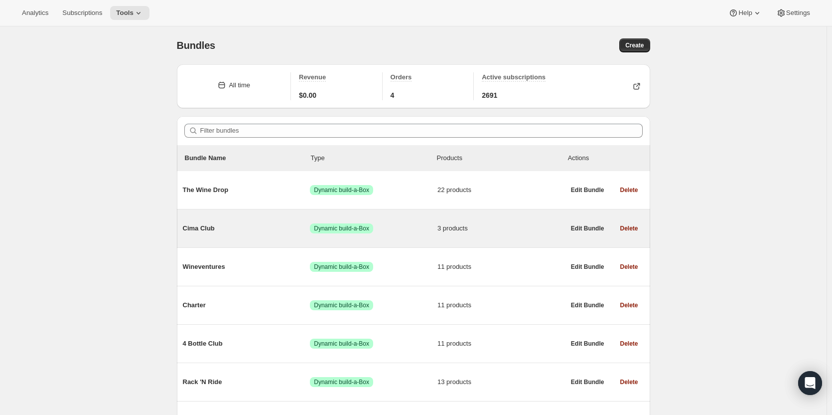
click at [341, 230] on span "Dynamic build-a-Box" at bounding box center [341, 228] width 55 height 8
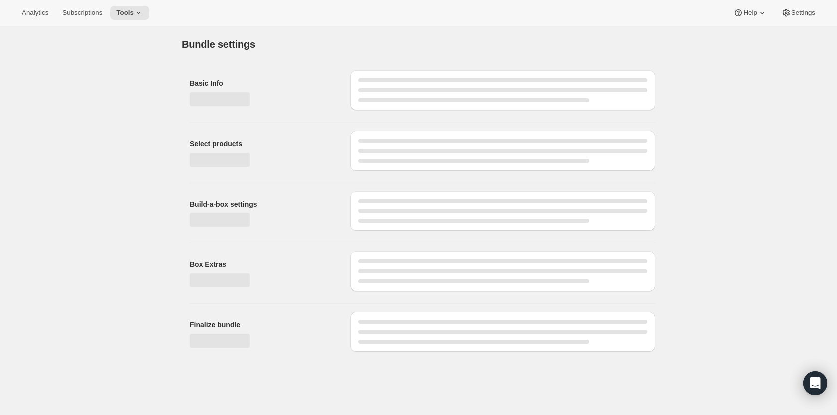
type input "Cima Club"
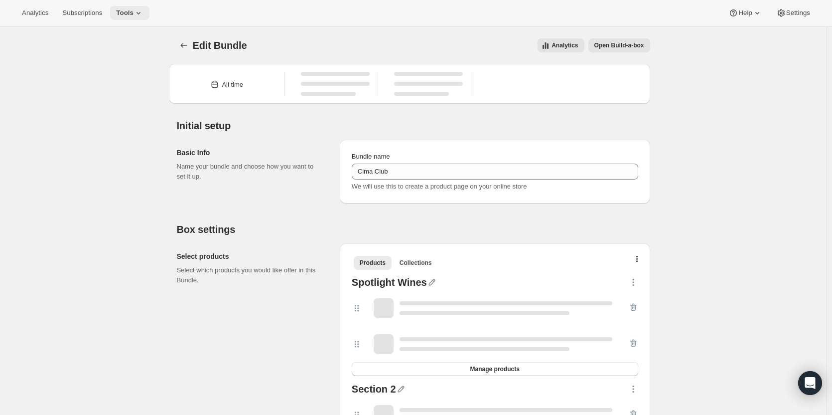
click at [141, 18] on button "Tools" at bounding box center [129, 13] width 39 height 14
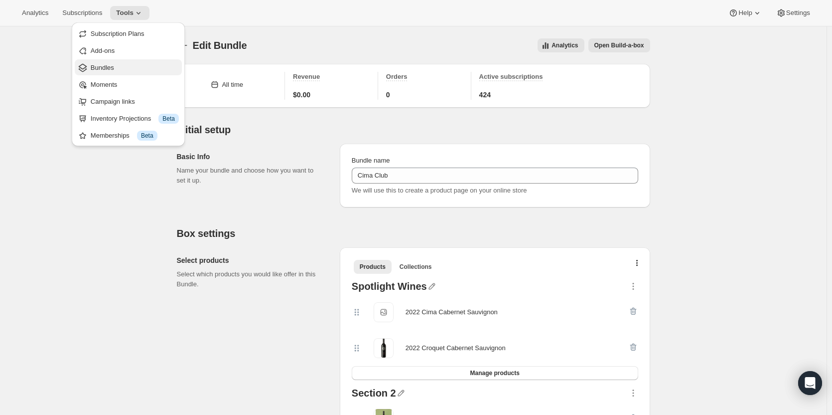
click at [136, 69] on span "Bundles" at bounding box center [135, 68] width 88 height 10
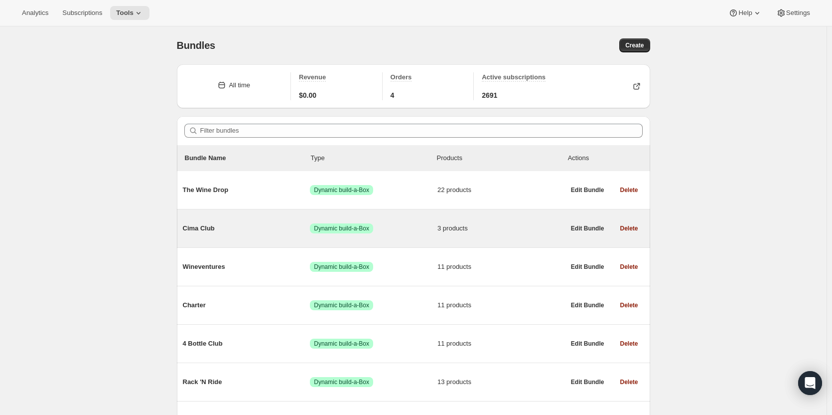
click at [267, 234] on div "Cima Club Success Dynamic build-a-Box 3 products" at bounding box center [374, 228] width 382 height 26
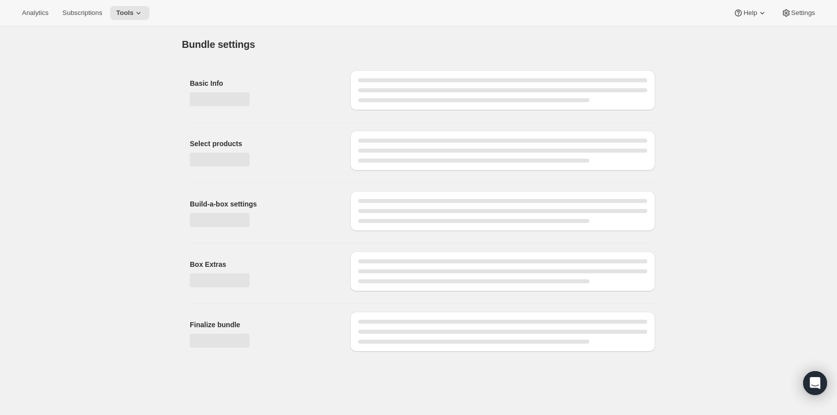
type input "Cima Club"
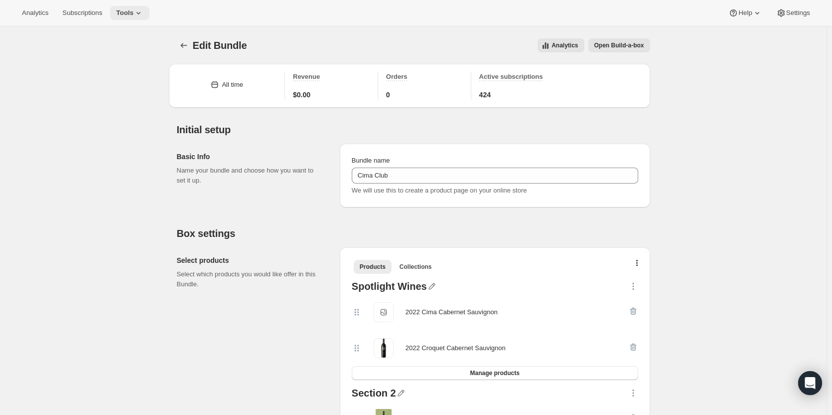
click at [131, 18] on button "Tools" at bounding box center [129, 13] width 39 height 14
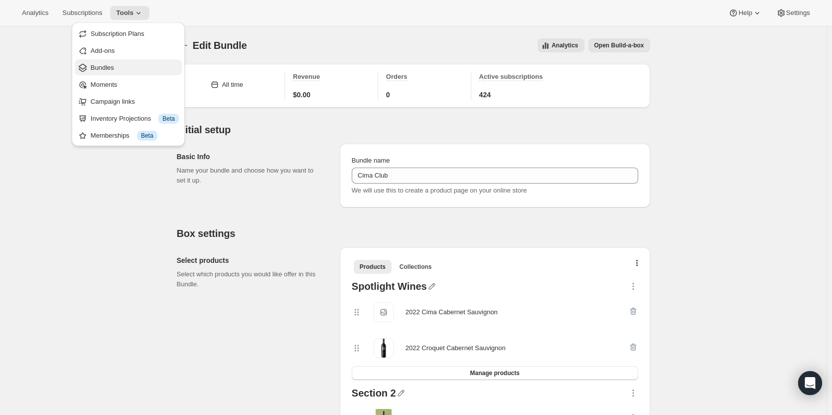
click at [122, 72] on span "Bundles" at bounding box center [135, 68] width 88 height 10
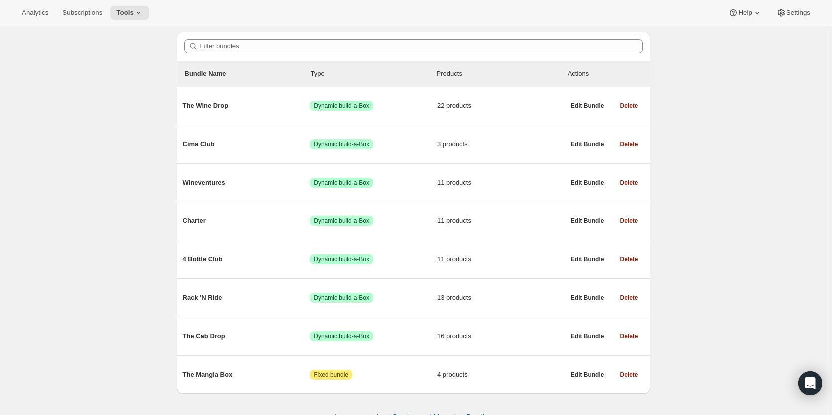
scroll to position [101, 0]
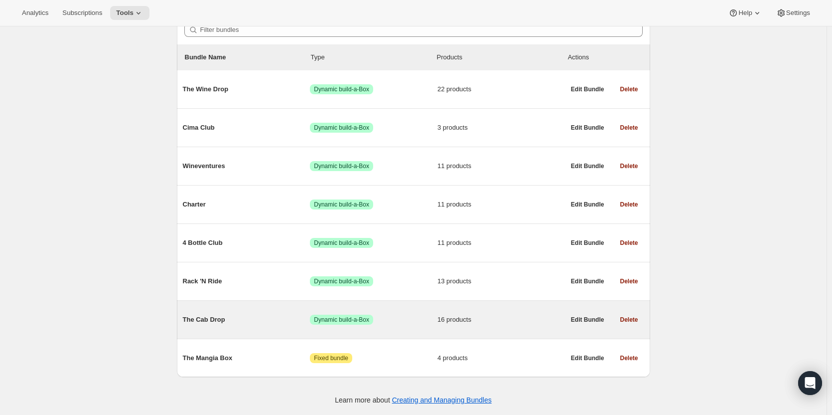
click at [529, 325] on div "The Cab Drop Success Dynamic build-a-Box 16 products" at bounding box center [374, 319] width 382 height 26
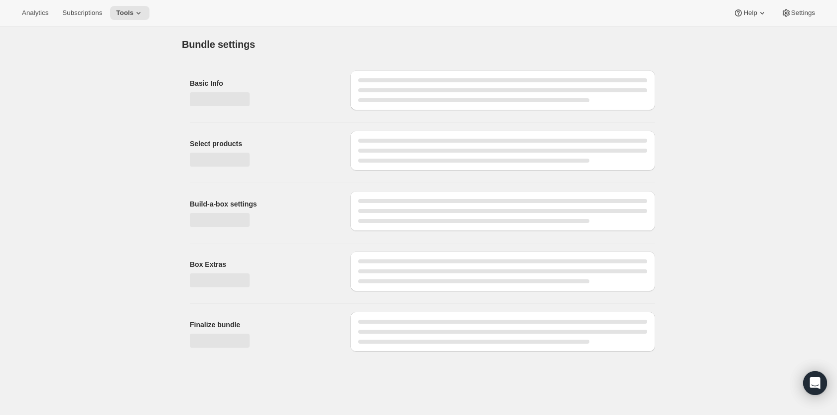
type input "The Cab Drop"
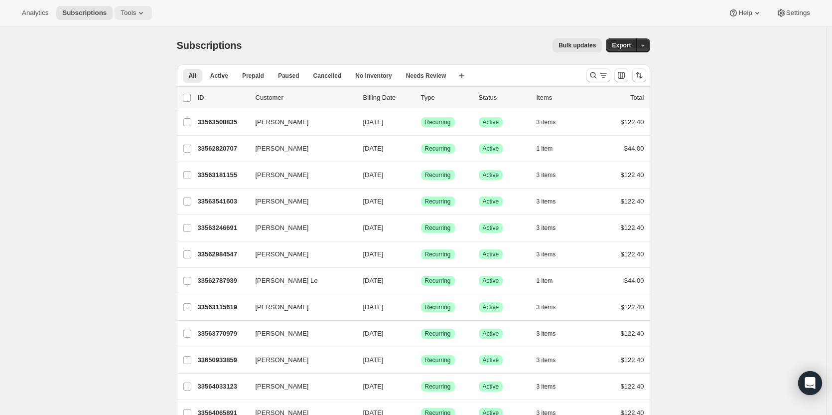
click at [115, 13] on button "Tools" at bounding box center [133, 13] width 37 height 14
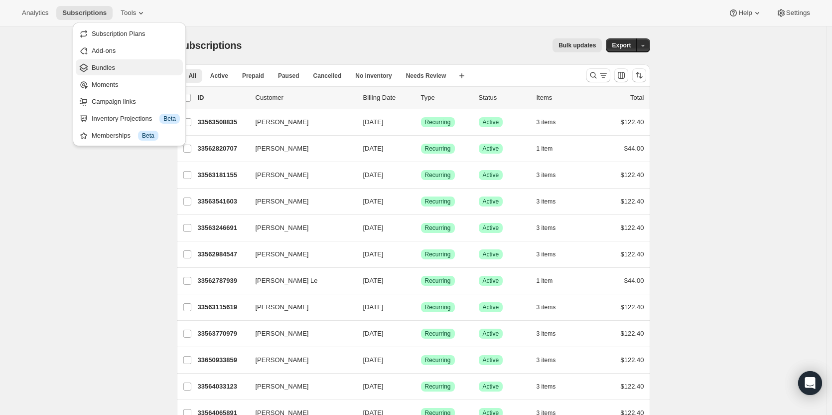
click at [116, 70] on span "Bundles" at bounding box center [136, 68] width 88 height 10
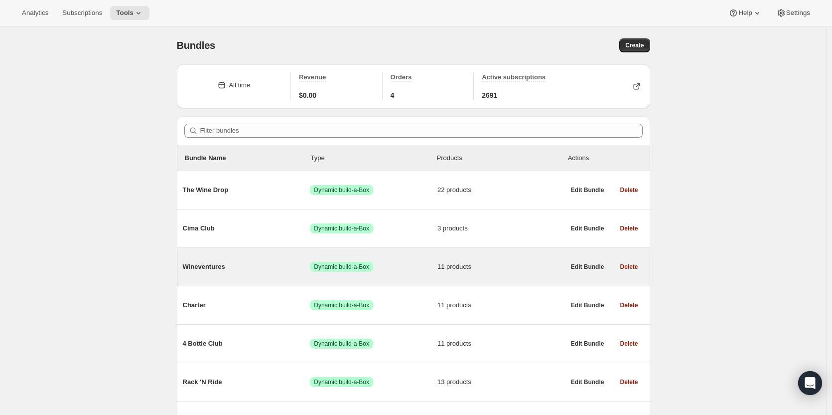
click at [250, 279] on div "Wineventures Success Dynamic build-a-Box 11 products" at bounding box center [374, 267] width 382 height 26
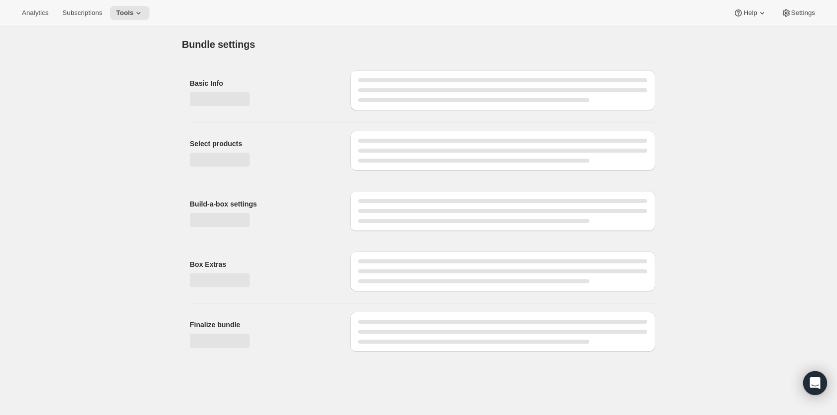
type input "Wineventures"
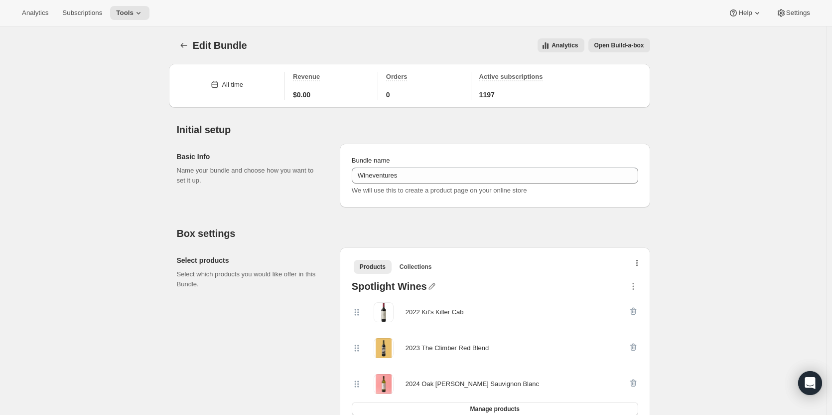
click at [638, 267] on icon "button" at bounding box center [637, 264] width 2 height 8
click at [93, 21] on div "Analytics Subscriptions Tools Help Settings" at bounding box center [416, 13] width 832 height 26
click at [93, 15] on span "Subscriptions" at bounding box center [82, 13] width 40 height 8
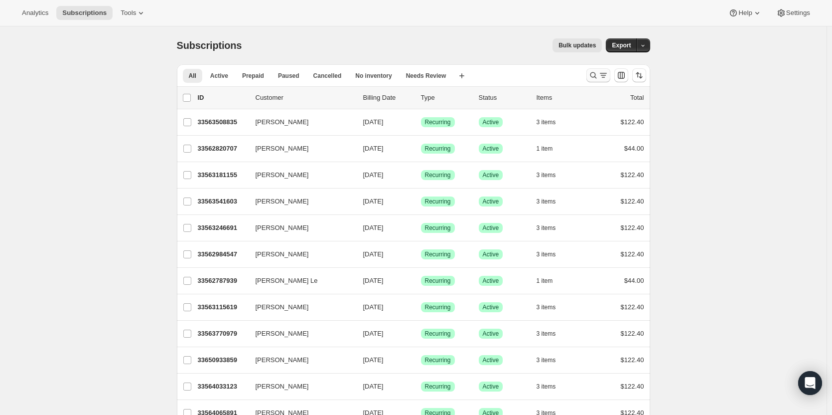
click at [593, 76] on icon "Search and filter results" at bounding box center [594, 75] width 10 height 10
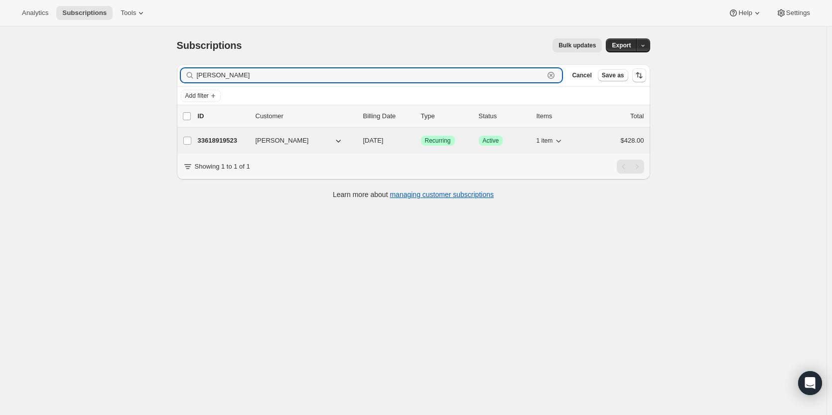
type input "Janet Cast"
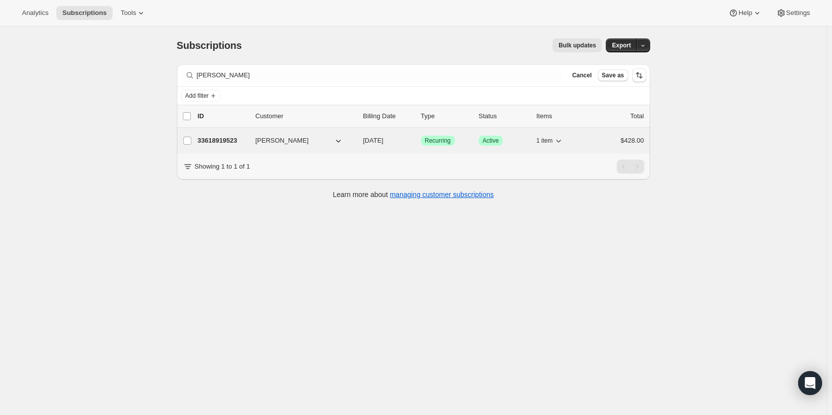
click at [213, 139] on p "33618919523" at bounding box center [223, 141] width 50 height 10
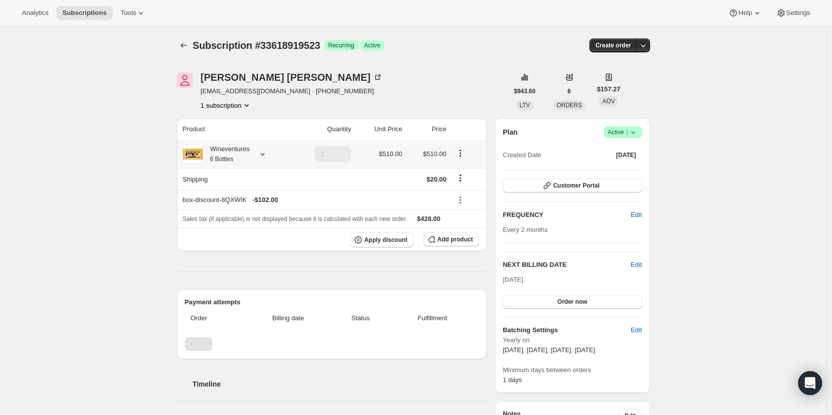
click at [252, 155] on div "Wineventures 6 Bottles" at bounding box center [235, 154] width 105 height 20
click at [261, 156] on icon at bounding box center [263, 154] width 10 height 10
click at [262, 153] on icon at bounding box center [263, 154] width 10 height 10
click at [126, 14] on span "Tools" at bounding box center [128, 13] width 15 height 8
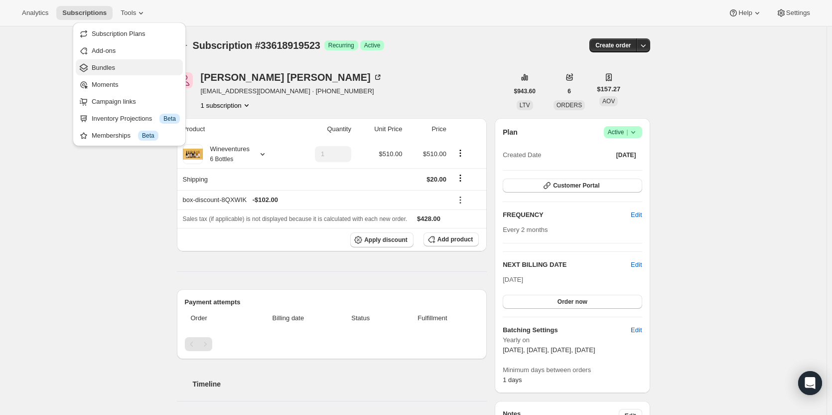
click at [136, 61] on button "Bundles" at bounding box center [129, 67] width 107 height 16
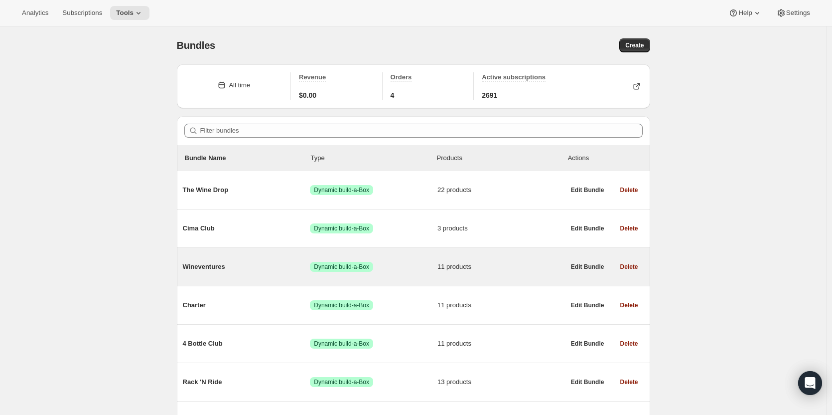
click at [226, 266] on span "Wineventures" at bounding box center [247, 267] width 128 height 10
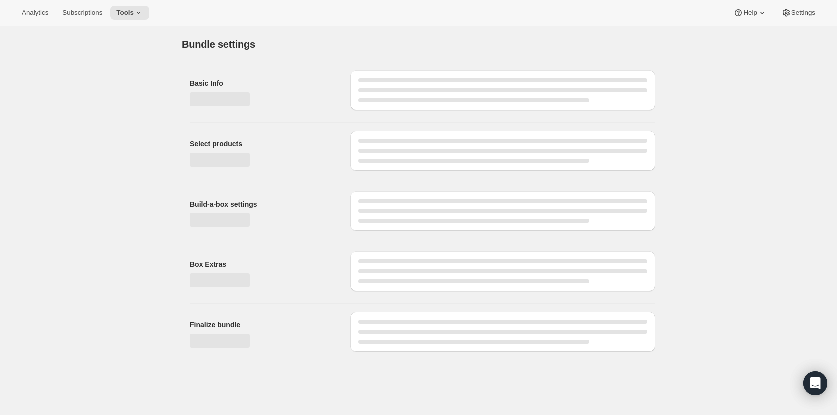
type input "Wineventures"
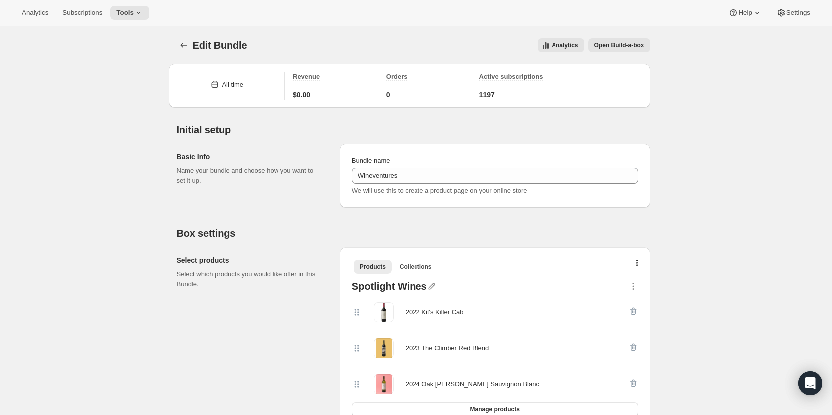
scroll to position [25, 0]
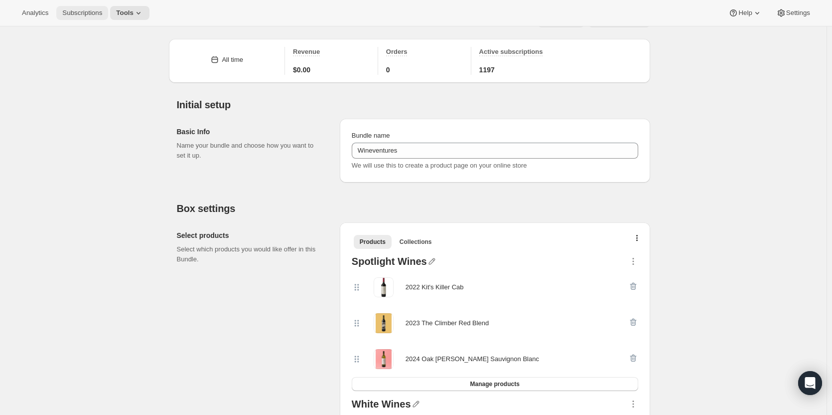
click at [87, 17] on button "Subscriptions" at bounding box center [82, 13] width 52 height 14
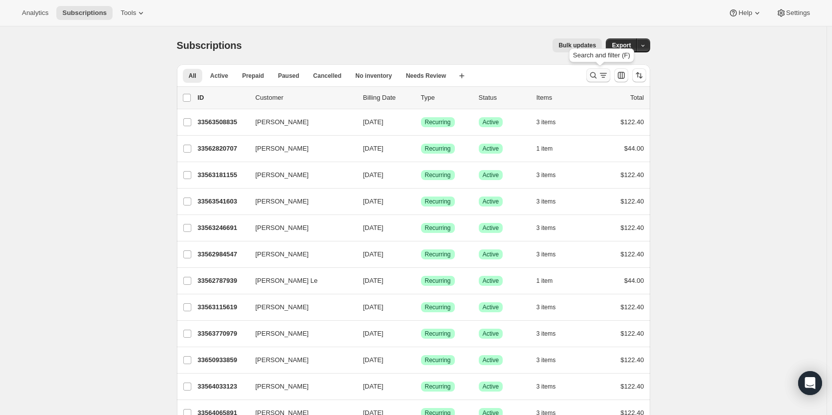
click at [597, 76] on icon "Search and filter results" at bounding box center [594, 75] width 10 height 10
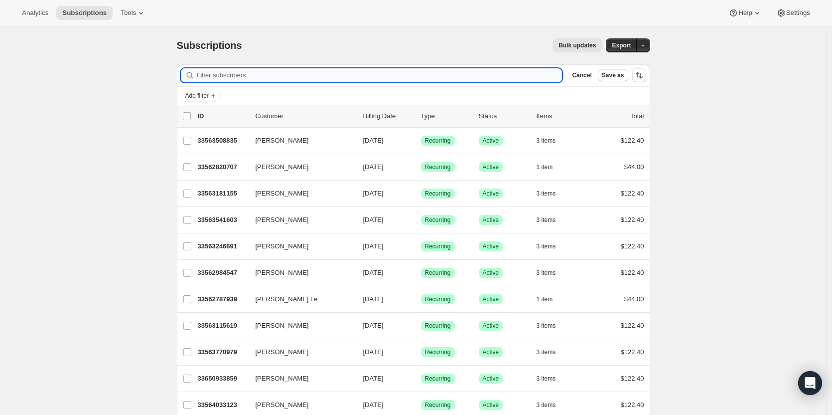
click at [495, 72] on input "Filter subscribers" at bounding box center [380, 75] width 366 height 14
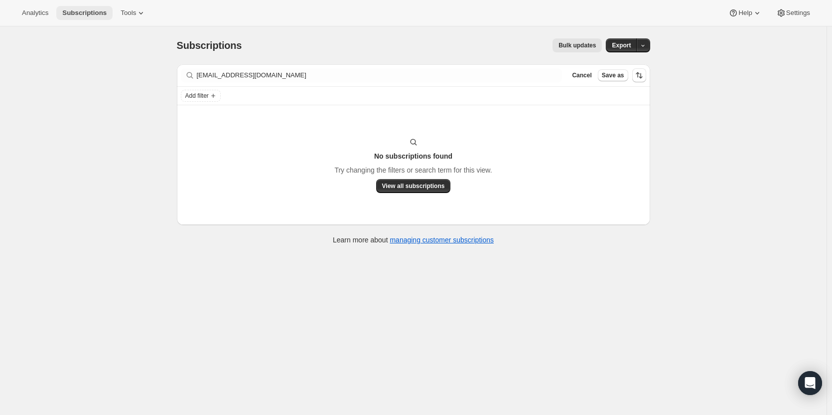
click at [90, 10] on span "Subscriptions" at bounding box center [84, 13] width 44 height 8
click at [74, 12] on span "Subscriptions" at bounding box center [84, 13] width 44 height 8
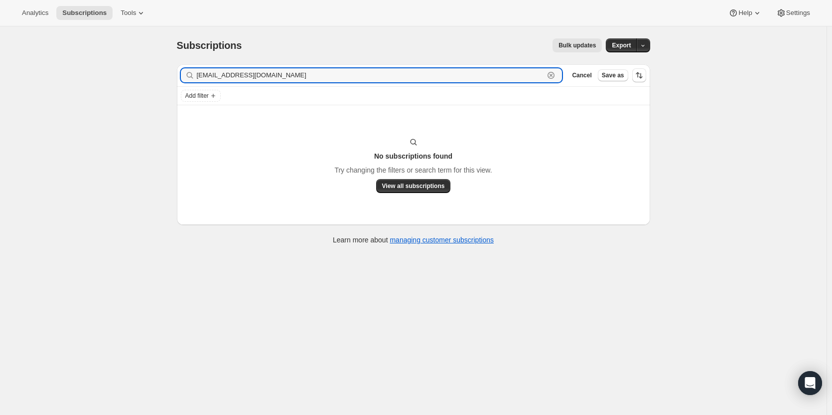
drag, startPoint x: 274, startPoint y: 77, endPoint x: 195, endPoint y: 71, distance: 79.0
click at [195, 71] on div "elisaballa@aol.com Clear" at bounding box center [372, 75] width 382 height 14
paste input "tbennett959@gmai"
type input "tbennett959@gmail.com"
drag, startPoint x: 299, startPoint y: 75, endPoint x: 198, endPoint y: 72, distance: 100.7
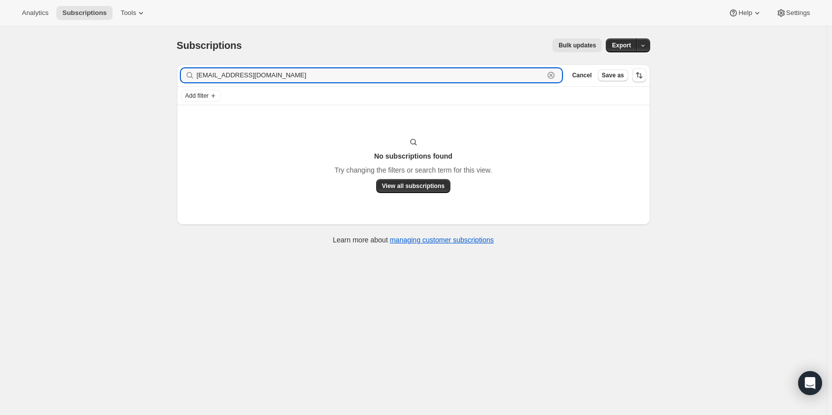
click at [198, 72] on div "tbennett959@gmail.com Clear" at bounding box center [372, 75] width 382 height 14
click at [588, 71] on span "Cancel" at bounding box center [581, 75] width 19 height 8
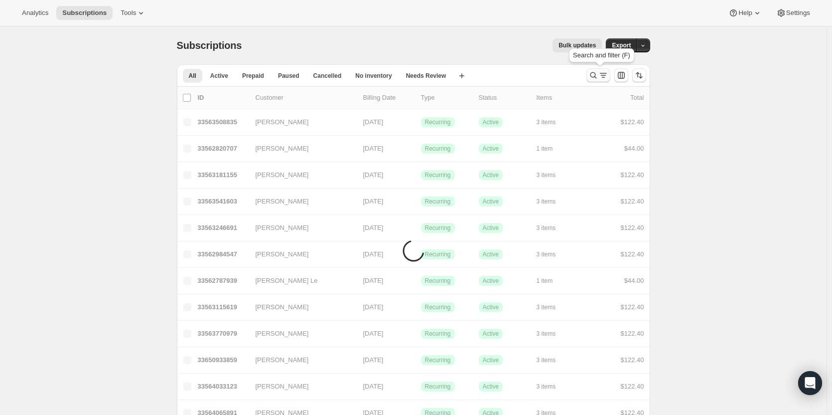
click at [598, 74] on icon "Search and filter results" at bounding box center [594, 75] width 10 height 10
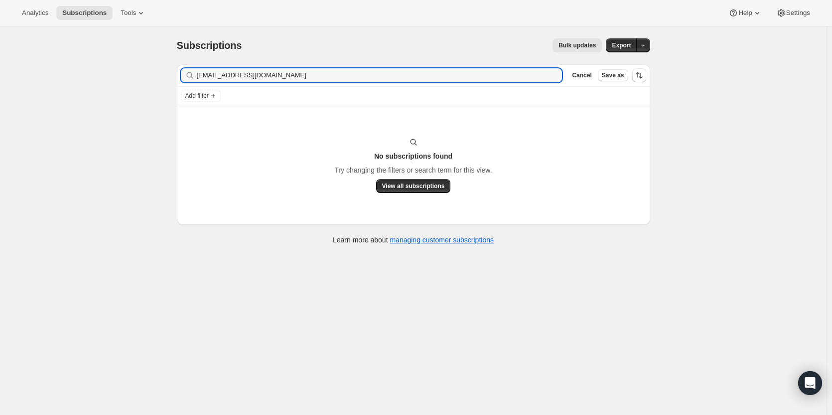
type input "tbennett959@gmail.com"
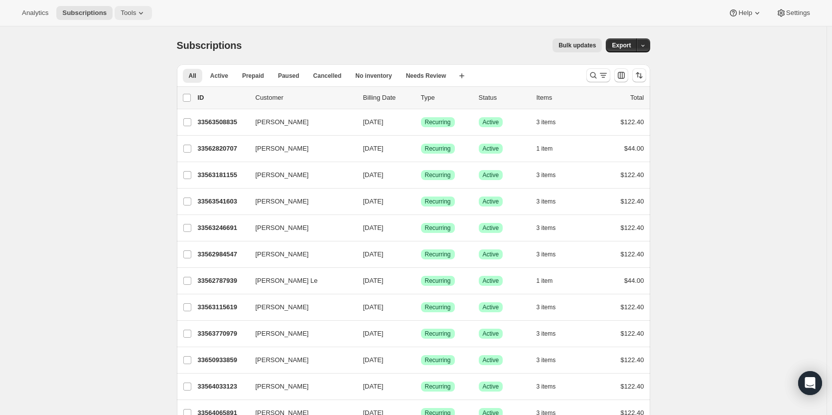
click at [127, 19] on button "Tools" at bounding box center [133, 13] width 37 height 14
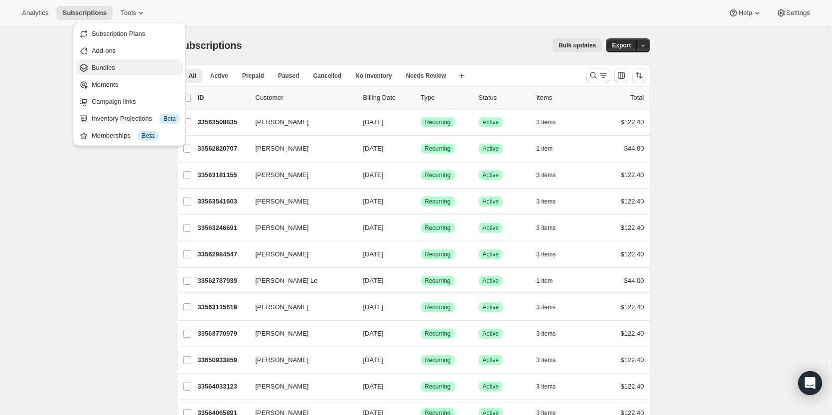
click at [127, 72] on span "Bundles" at bounding box center [136, 68] width 88 height 10
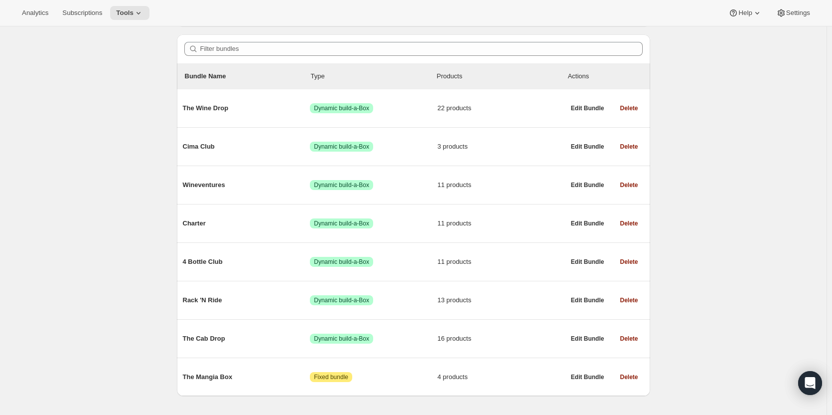
scroll to position [82, 0]
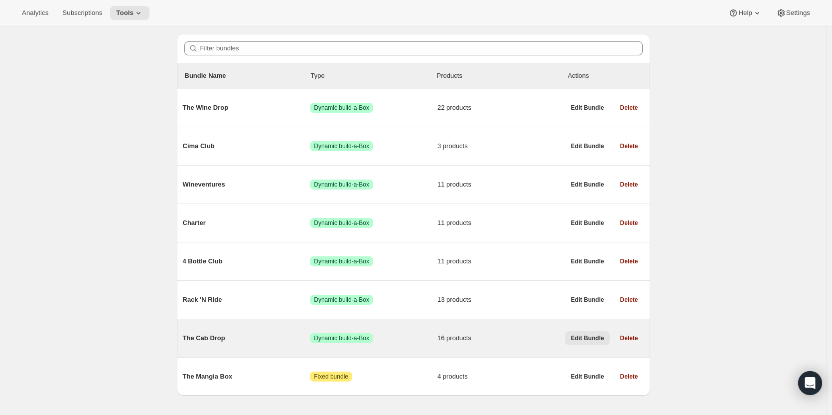
click at [586, 338] on span "Edit Bundle" at bounding box center [587, 338] width 33 height 8
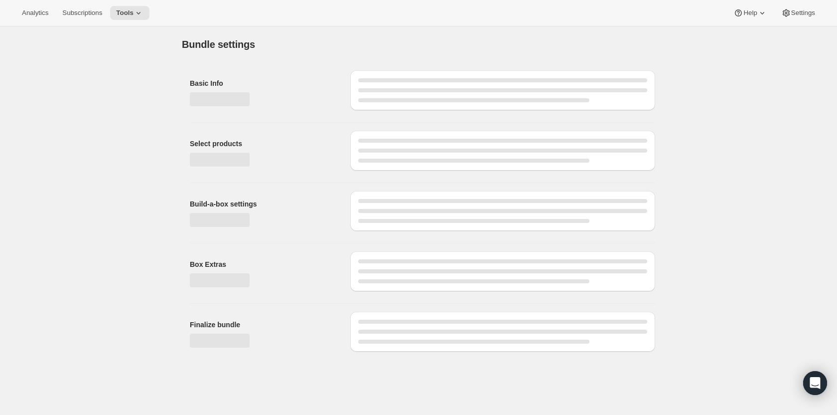
type input "The Cab Drop"
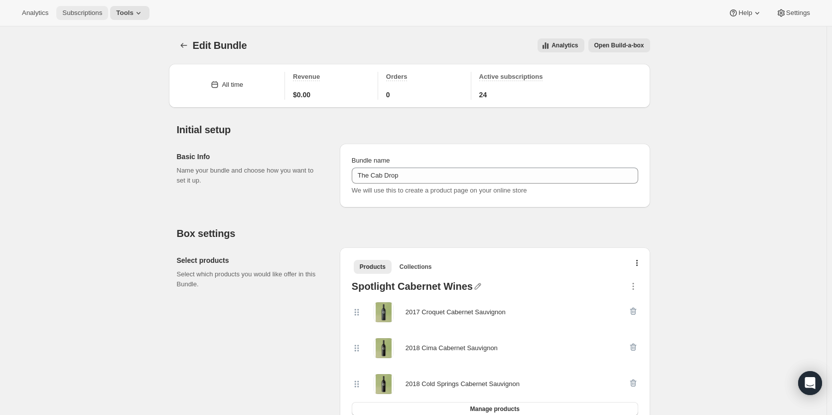
click at [91, 9] on span "Subscriptions" at bounding box center [82, 13] width 40 height 8
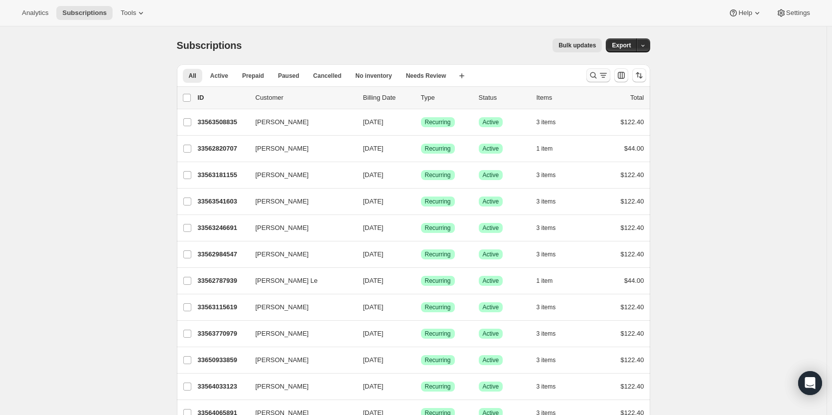
click at [603, 81] on button "Search and filter results" at bounding box center [599, 75] width 24 height 14
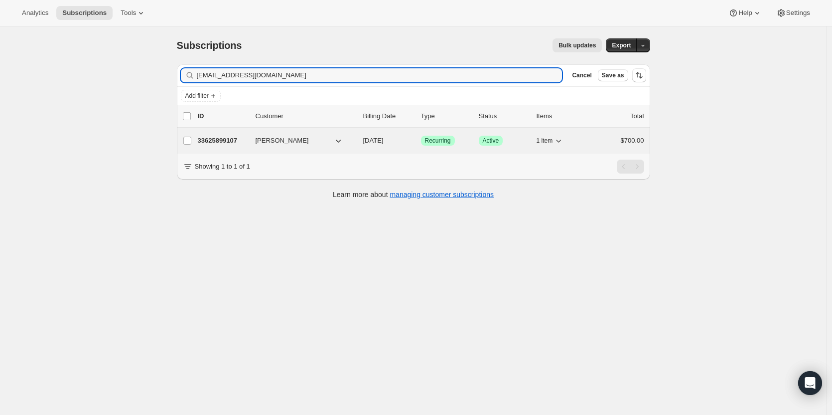
type input "[EMAIL_ADDRESS][DOMAIN_NAME]"
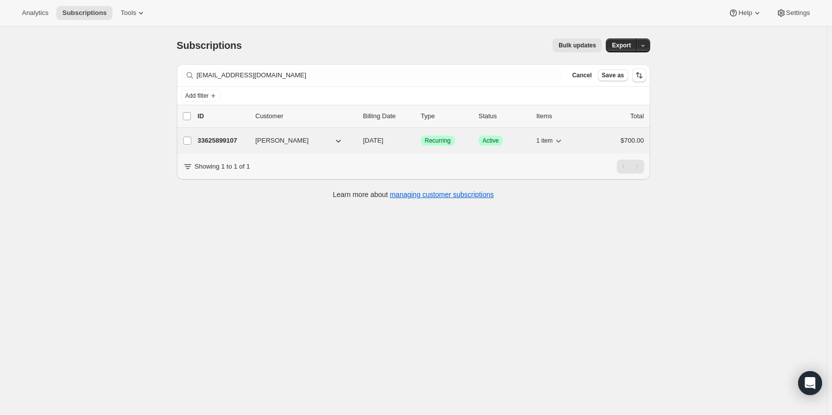
click at [223, 139] on p "33625899107" at bounding box center [223, 141] width 50 height 10
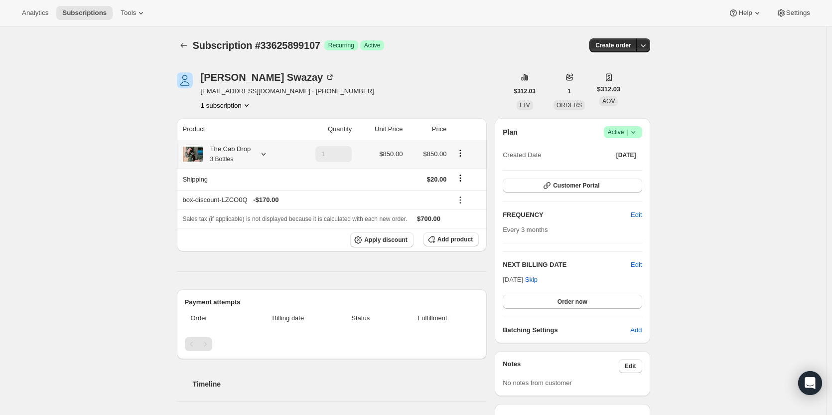
click at [226, 153] on div "The Cab Drop 3 Bottles" at bounding box center [227, 154] width 48 height 20
click at [80, 15] on span "Subscriptions" at bounding box center [84, 13] width 44 height 8
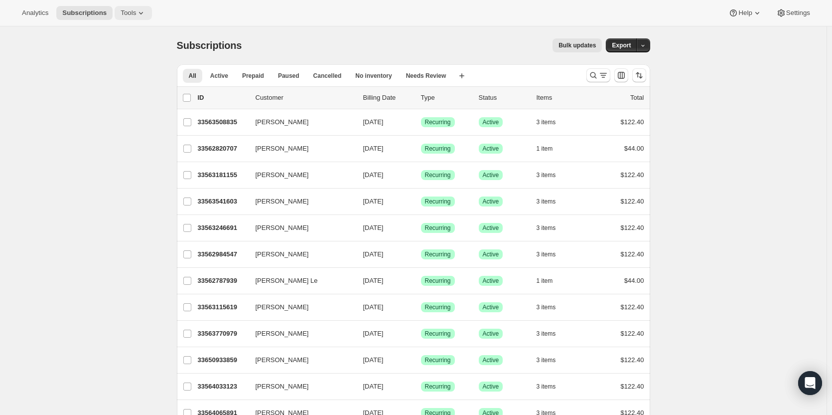
click at [115, 9] on button "Tools" at bounding box center [133, 13] width 37 height 14
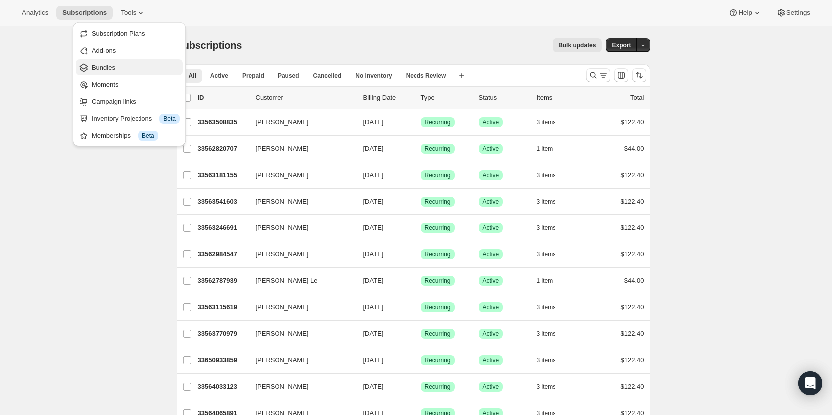
click at [111, 68] on span "Bundles" at bounding box center [103, 67] width 23 height 7
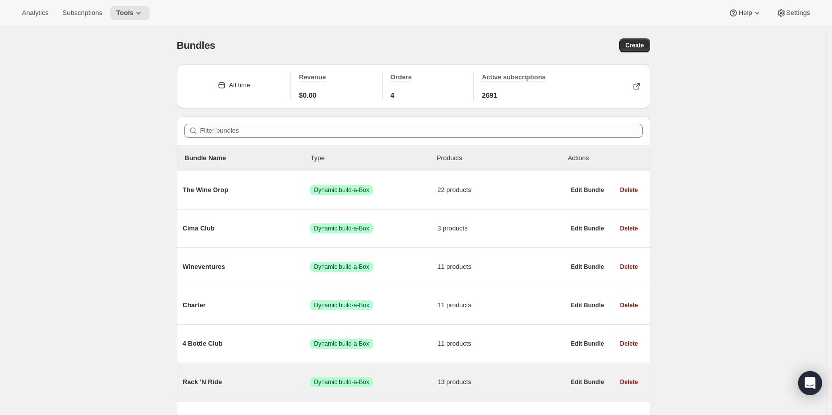
click at [198, 389] on div "Rack 'N Ride Success Dynamic build-a-Box 13 products" at bounding box center [374, 382] width 382 height 26
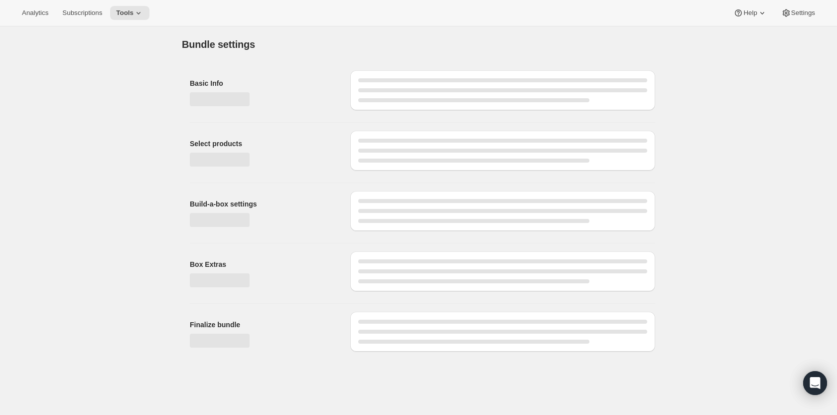
type input "Rack 'N Ride"
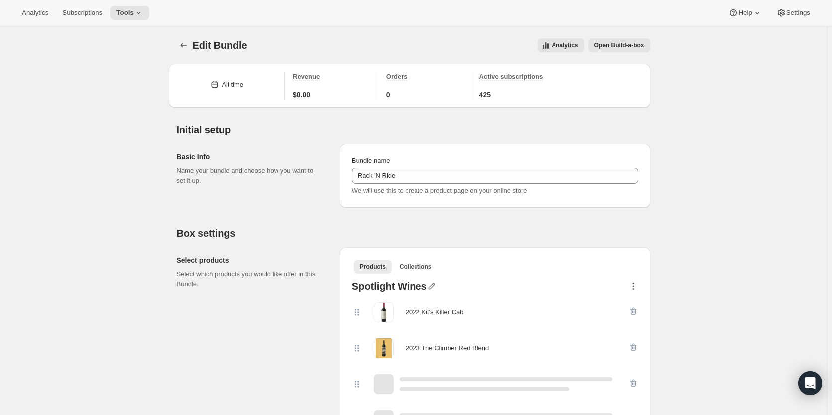
click at [634, 287] on icon "button" at bounding box center [633, 286] width 10 height 10
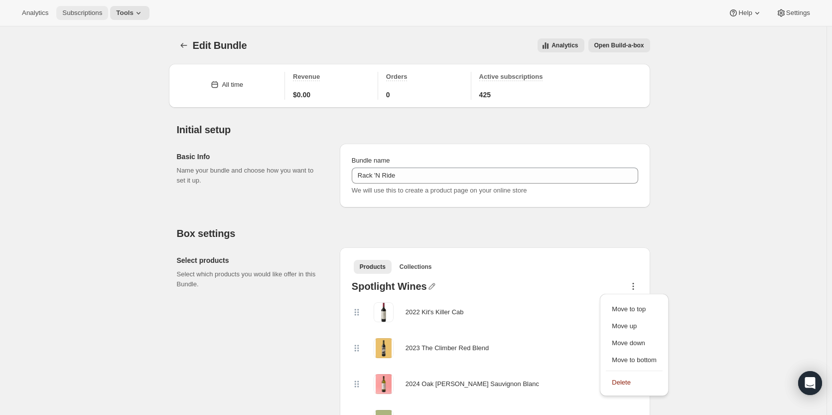
click at [84, 14] on span "Subscriptions" at bounding box center [82, 13] width 40 height 8
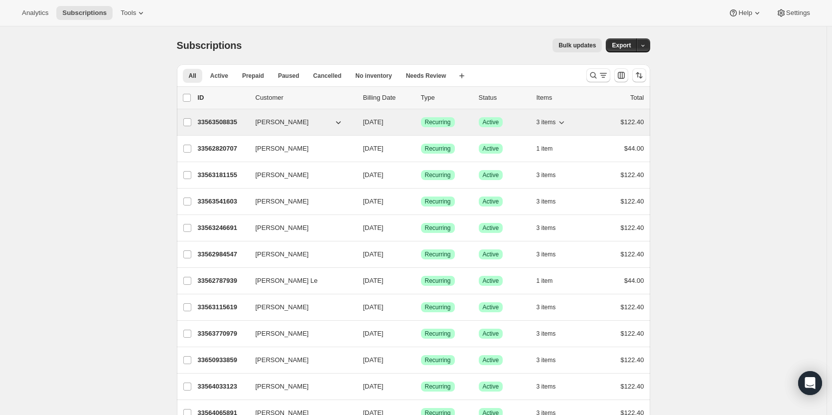
click at [222, 120] on p "33563508835" at bounding box center [223, 122] width 50 height 10
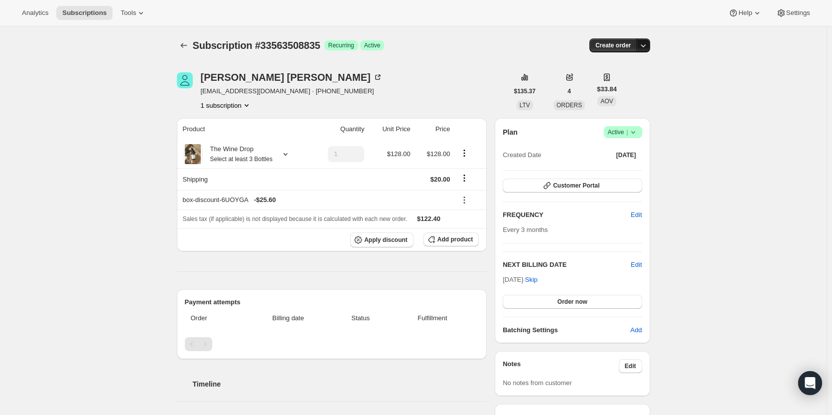
click at [646, 47] on icon "button" at bounding box center [643, 45] width 5 height 3
click at [626, 84] on span "Create custom one-time order" at bounding box center [604, 82] width 86 height 7
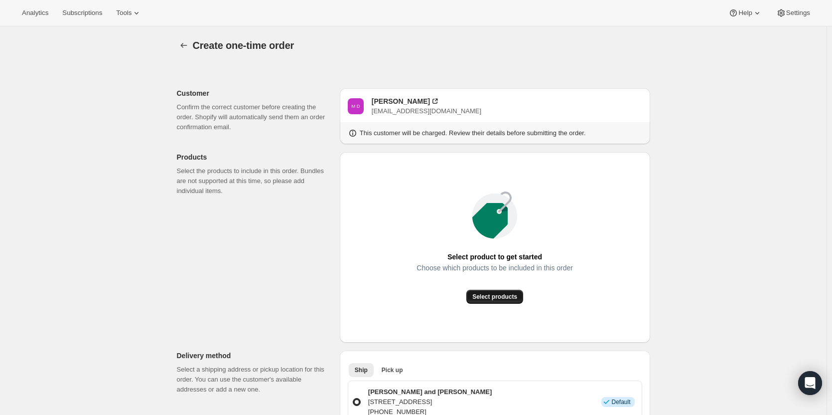
click at [500, 301] on button "Select products" at bounding box center [494, 297] width 57 height 14
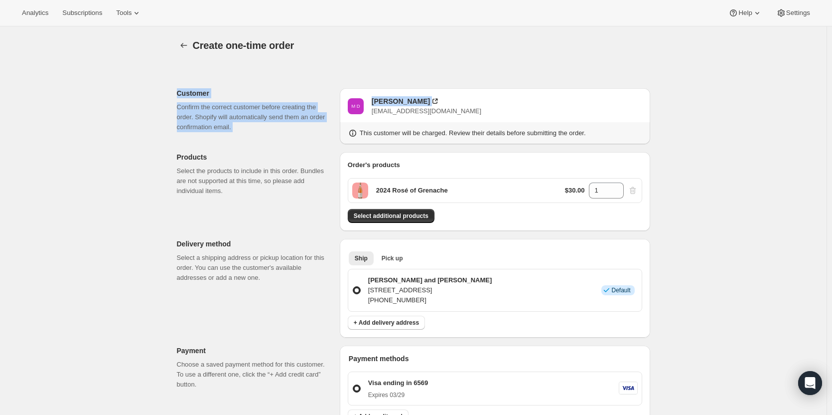
drag, startPoint x: 830, startPoint y: 59, endPoint x: 830, endPoint y: 69, distance: 9.5
click at [827, 69] on div "Create one-time order. This page is ready Create one-time order Customer Confir…" at bounding box center [413, 376] width 827 height 701
click at [774, 102] on div "Create one-time order. This page is ready Create one-time order Customer Confir…" at bounding box center [413, 376] width 827 height 701
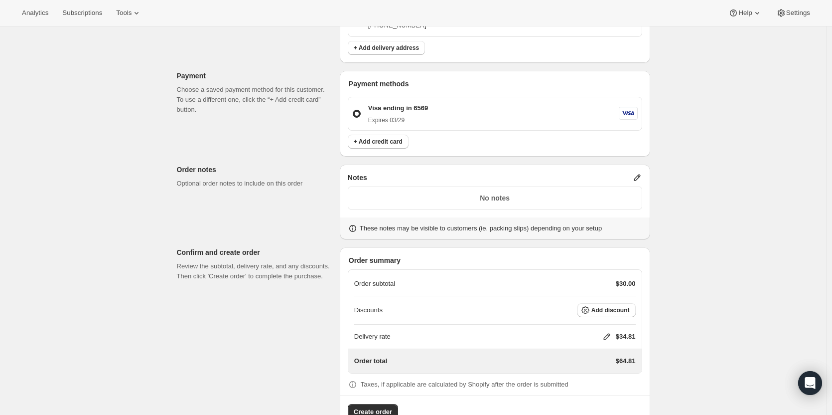
scroll to position [280, 0]
